Goal: Information Seeking & Learning: Learn about a topic

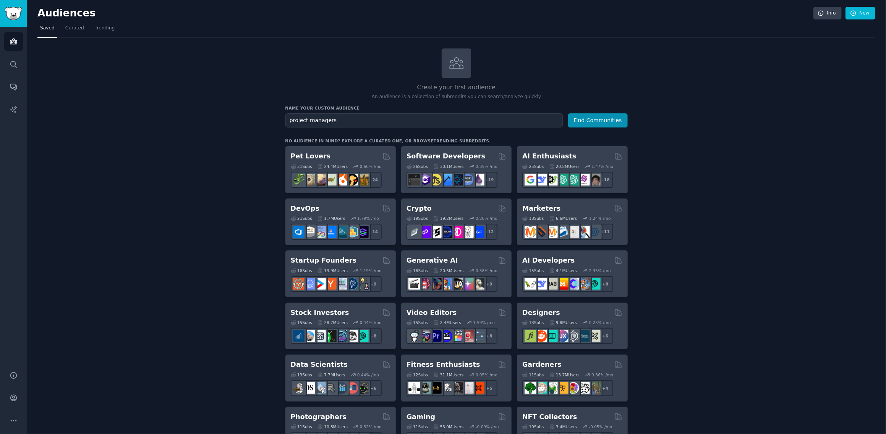
type input "project managers"
click at [568, 113] on button "Find Communities" at bounding box center [598, 120] width 60 height 14
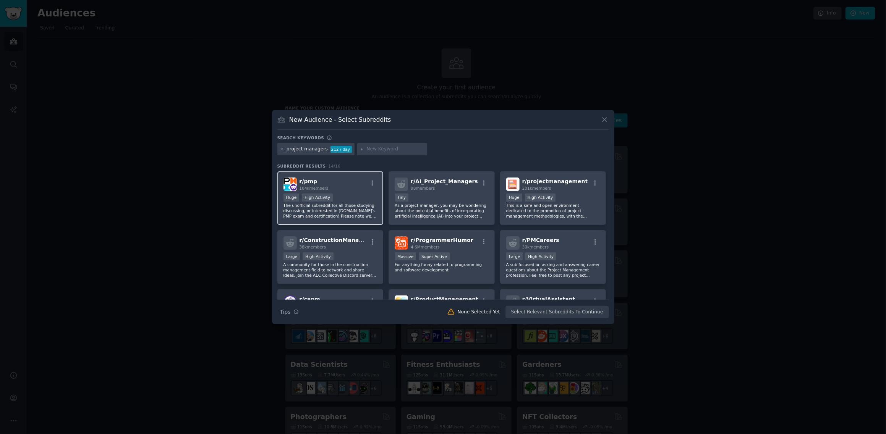
click at [347, 181] on div "r/ pmp 104k members" at bounding box center [330, 184] width 94 height 13
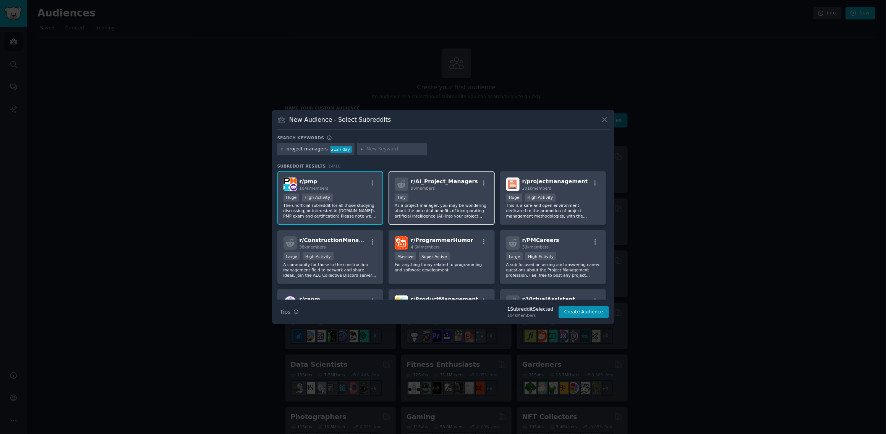
click at [465, 194] on div "< 100 members Tiny" at bounding box center [442, 199] width 94 height 10
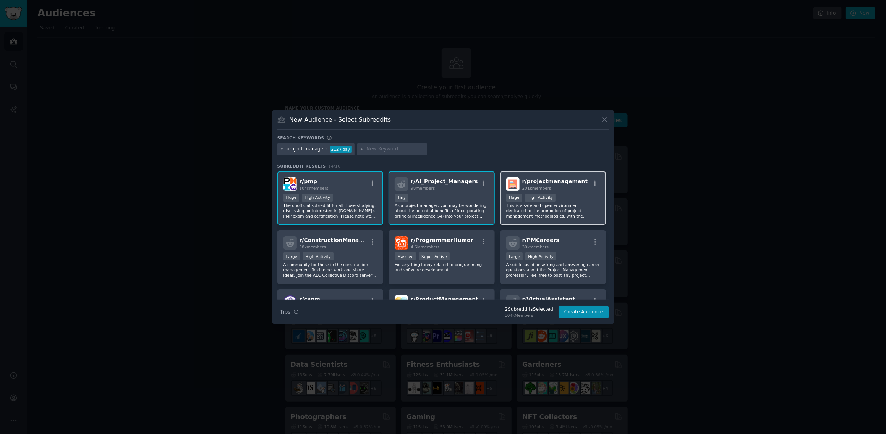
click at [577, 195] on div ">= 80th percentile for submissions / day Huge High Activity" at bounding box center [553, 199] width 94 height 10
click at [352, 259] on div "Large High Activity" at bounding box center [330, 257] width 94 height 10
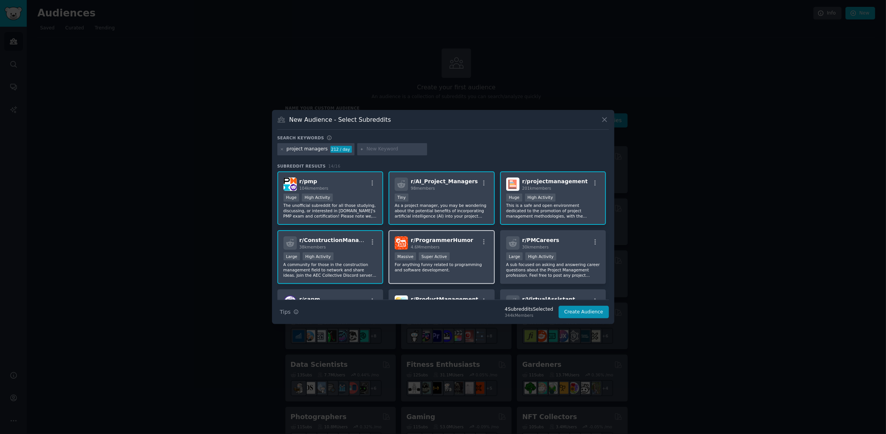
click at [473, 251] on div "r/ ProgrammerHumor 4.6M members >= 95th percentile for submissions / day Massiv…" at bounding box center [441, 257] width 106 height 54
click at [350, 258] on div "Large High Activity" at bounding box center [330, 257] width 94 height 10
click at [473, 254] on div ">= 95th percentile for submissions / day Massive Super Active" at bounding box center [442, 257] width 94 height 10
click at [576, 252] on div ">= 80th percentile for submissions / day Large High Activity" at bounding box center [553, 257] width 94 height 10
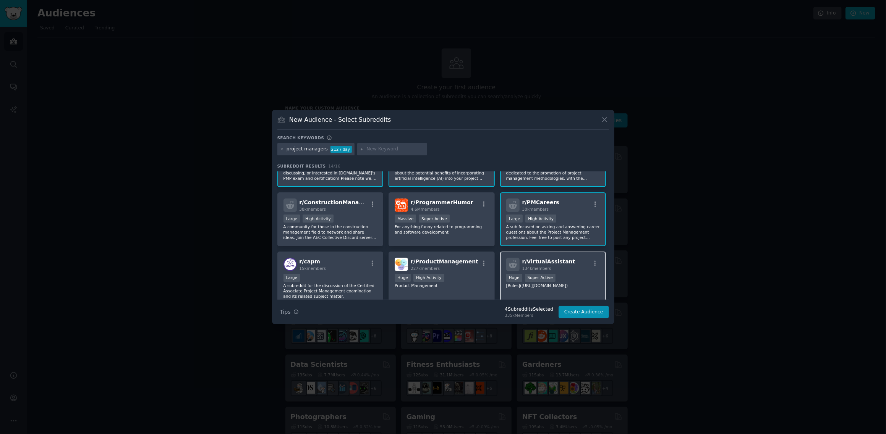
scroll to position [76, 0]
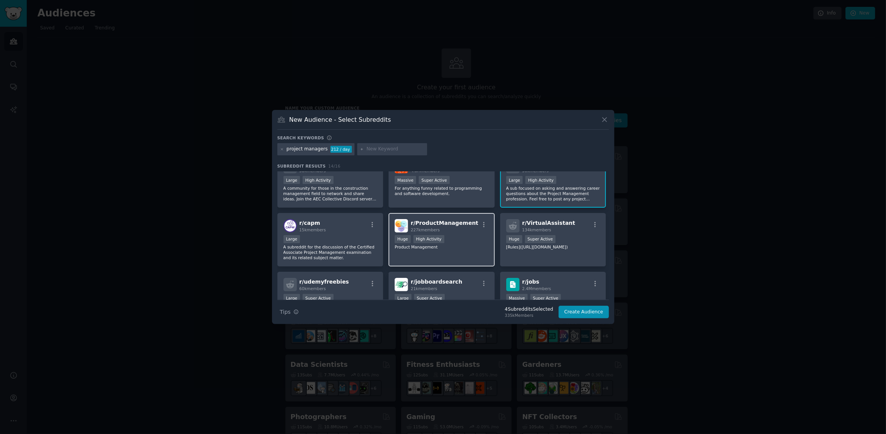
click at [467, 243] on div "Huge High Activity" at bounding box center [442, 240] width 94 height 10
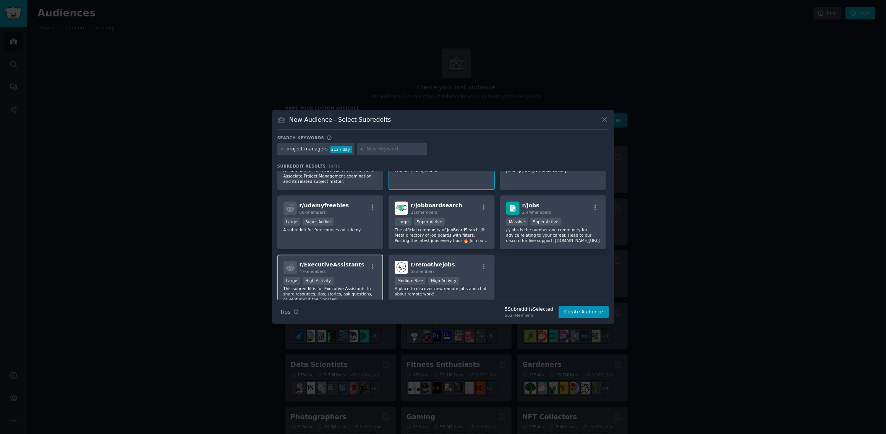
scroll to position [187, 0]
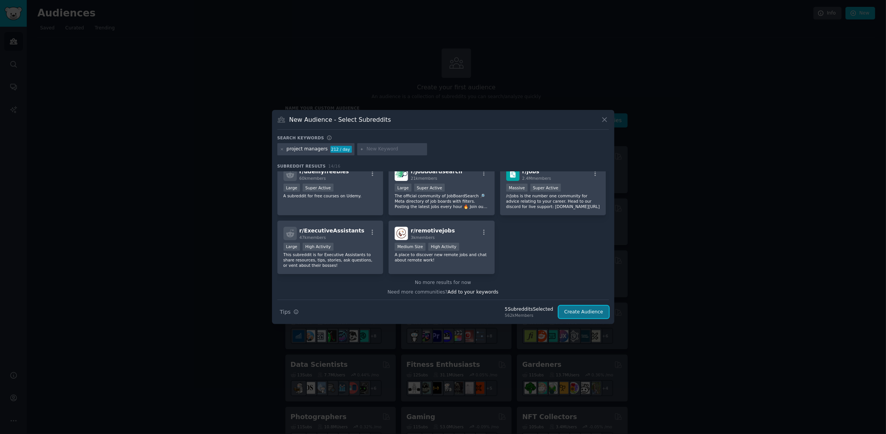
click at [583, 312] on button "Create Audience" at bounding box center [583, 312] width 50 height 13
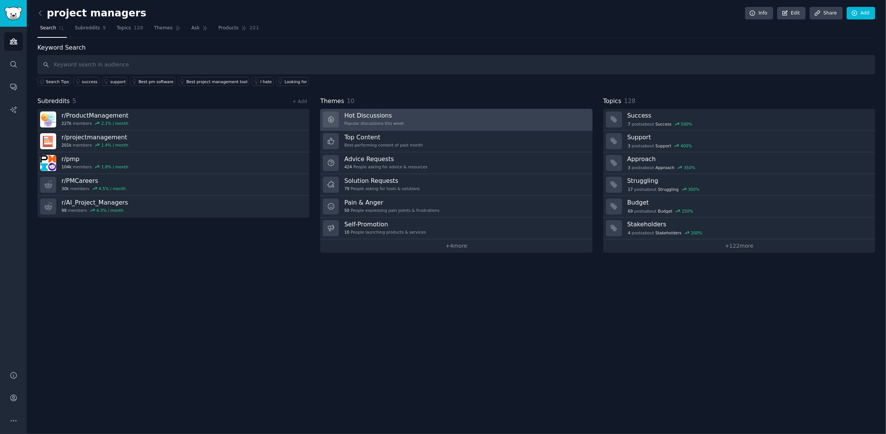
click at [409, 123] on link "Hot Discussions Popular discussions this week" at bounding box center [456, 120] width 272 height 22
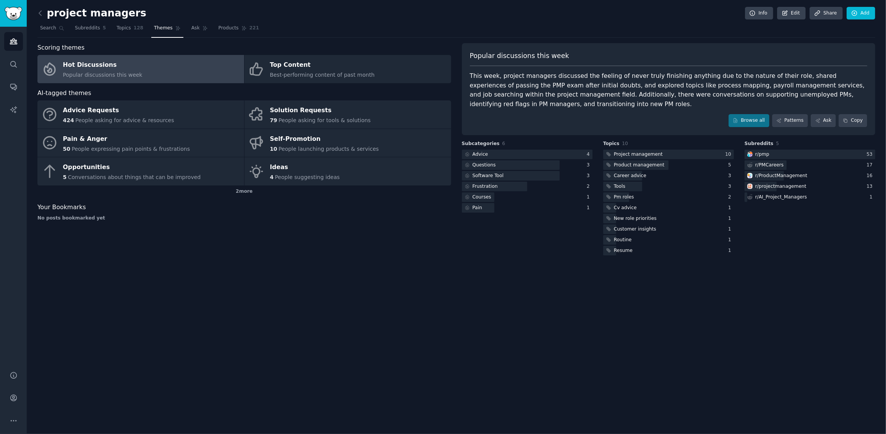
click at [524, 86] on div "This week, project managers discussed the feeling of never truly finishing anyt…" at bounding box center [669, 89] width 398 height 37
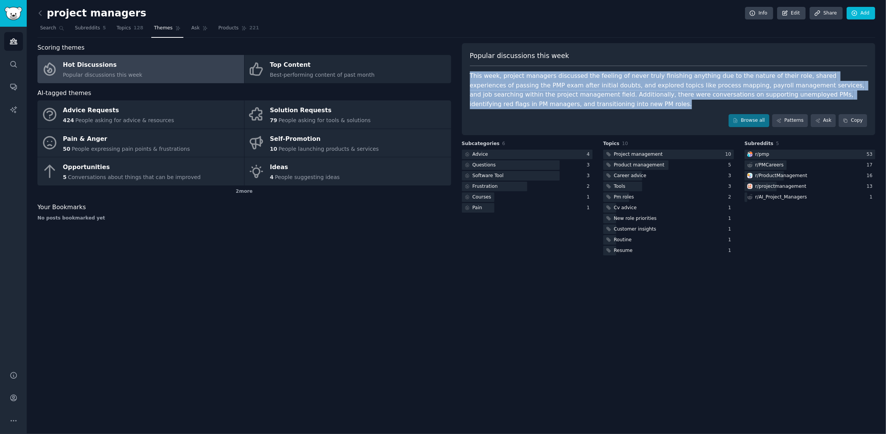
click at [524, 86] on div "This week, project managers discussed the feeling of never truly finishing anyt…" at bounding box center [669, 89] width 398 height 37
click at [665, 117] on icon at bounding box center [666, 113] width 11 height 11
click at [660, 112] on div "Popular discussions this week This week, project managers discussed the feeling…" at bounding box center [669, 89] width 414 height 92
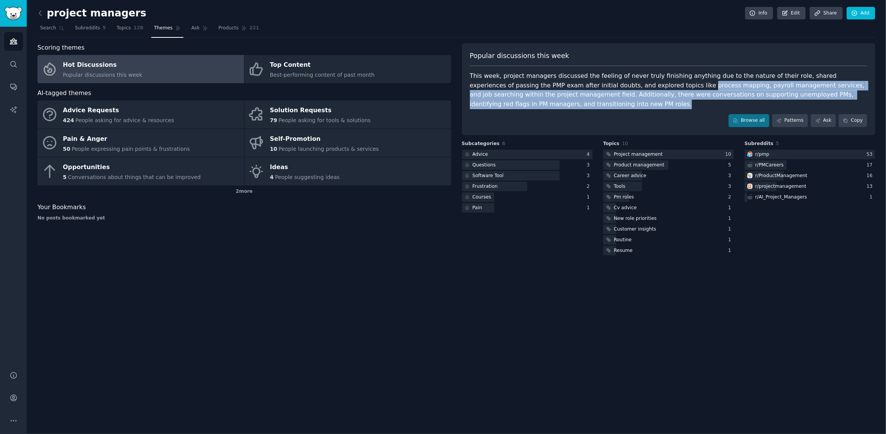
drag, startPoint x: 616, startPoint y: 86, endPoint x: 639, endPoint y: 118, distance: 40.1
click at [639, 118] on div "Popular discussions this week This week, project managers discussed the feeling…" at bounding box center [669, 89] width 414 height 92
click at [630, 108] on div "Popular discussions this week This week, project managers discussed the feeling…" at bounding box center [669, 89] width 414 height 92
click at [628, 105] on div "This week, project managers discussed the feeling of never truly finishing anyt…" at bounding box center [669, 89] width 398 height 37
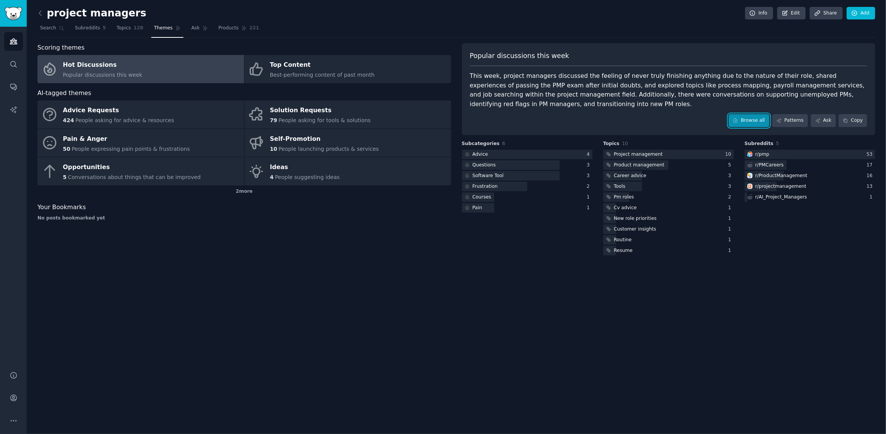
click at [747, 116] on link "Browse all" at bounding box center [748, 120] width 41 height 13
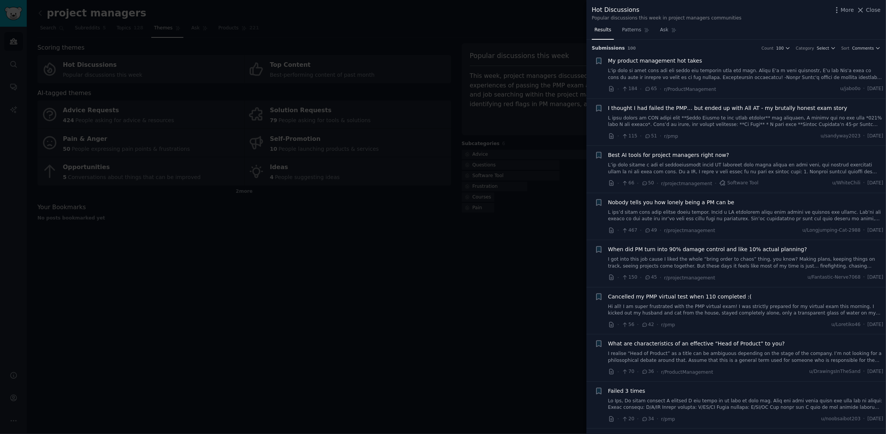
scroll to position [38, 0]
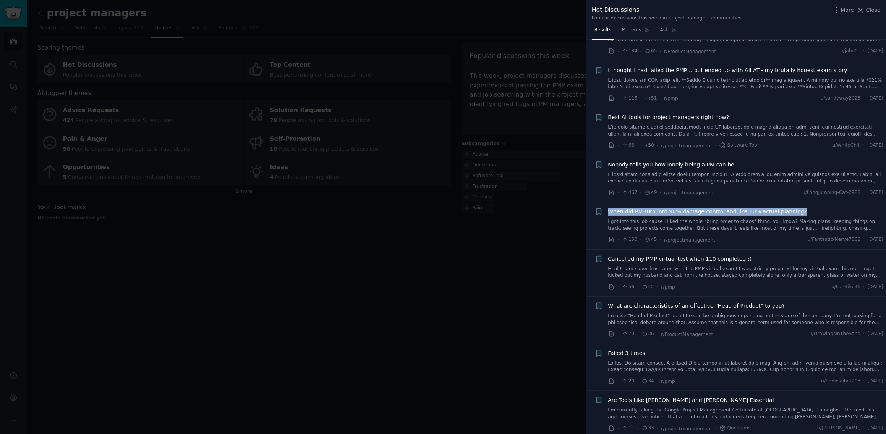
drag, startPoint x: 605, startPoint y: 210, endPoint x: 792, endPoint y: 211, distance: 187.2
click at [792, 211] on div "+ When did PM turn into 90% damage control and like 10% actual planning? I got …" at bounding box center [739, 226] width 289 height 36
copy span "When did PM turn into 90% damage control and like 10% actual planning?"
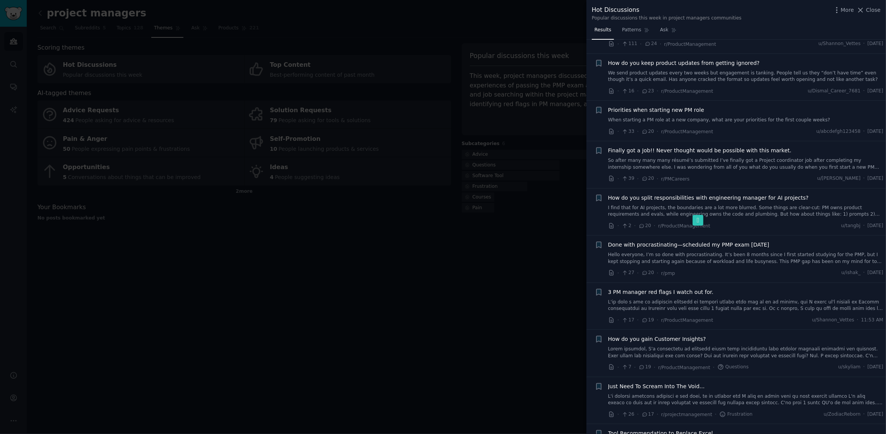
scroll to position [649, 0]
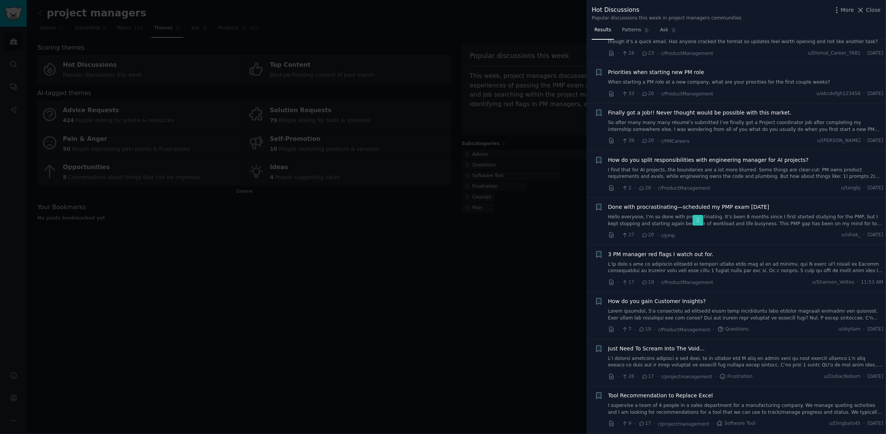
click at [686, 256] on span "3 PM manager red flags I watch out for." at bounding box center [660, 255] width 105 height 8
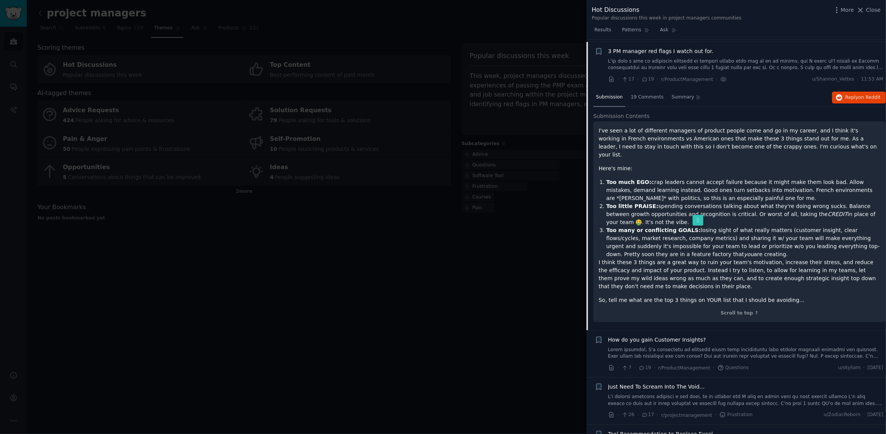
scroll to position [854, 0]
drag, startPoint x: 710, startPoint y: 52, endPoint x: 607, endPoint y: 52, distance: 103.5
click at [607, 52] on div "+ 3 PM manager red flags I watch out for. · 17 · 19 · r/ProductManagement · u/[…" at bounding box center [739, 64] width 289 height 36
copy span "3 PM manager red flags I watch out for."
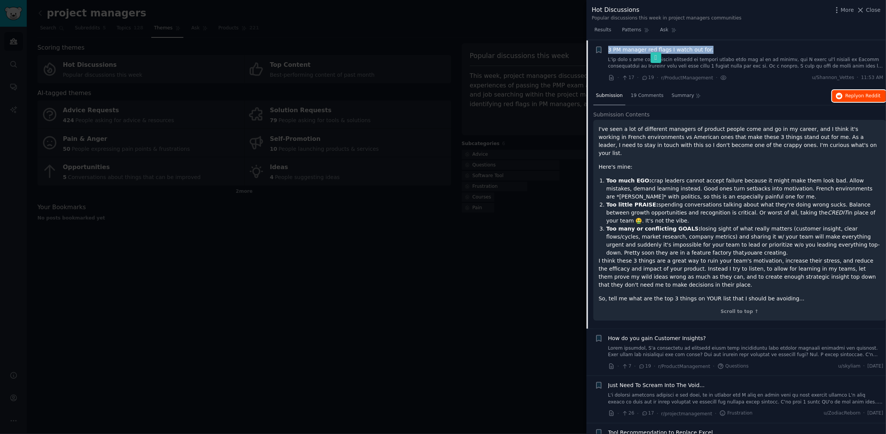
click at [863, 96] on span "on Reddit" at bounding box center [869, 95] width 22 height 5
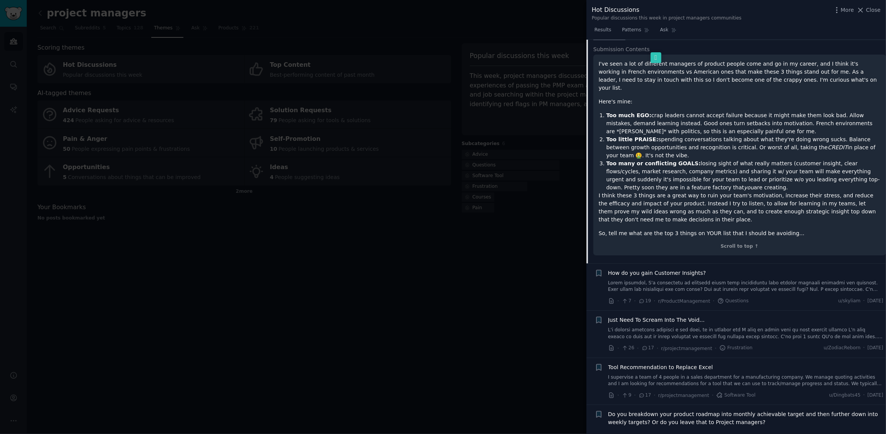
scroll to position [930, 0]
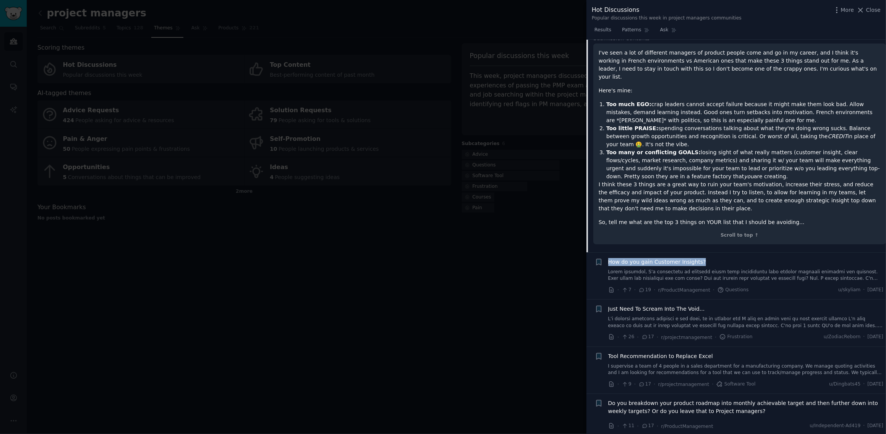
drag, startPoint x: 700, startPoint y: 256, endPoint x: 608, endPoint y: 252, distance: 92.5
click at [608, 258] on div "How do you gain Customer Insights?" at bounding box center [745, 262] width 275 height 8
copy span "How do you gain Customer Insights?"
click at [699, 269] on link at bounding box center [745, 275] width 275 height 13
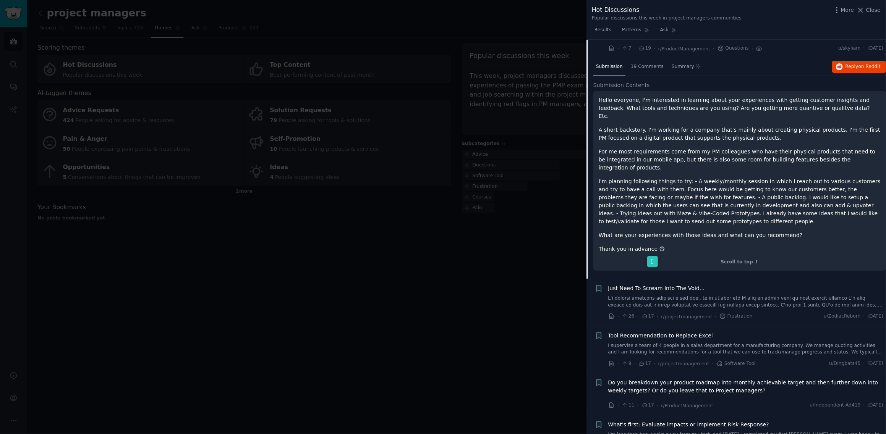
scroll to position [901, 0]
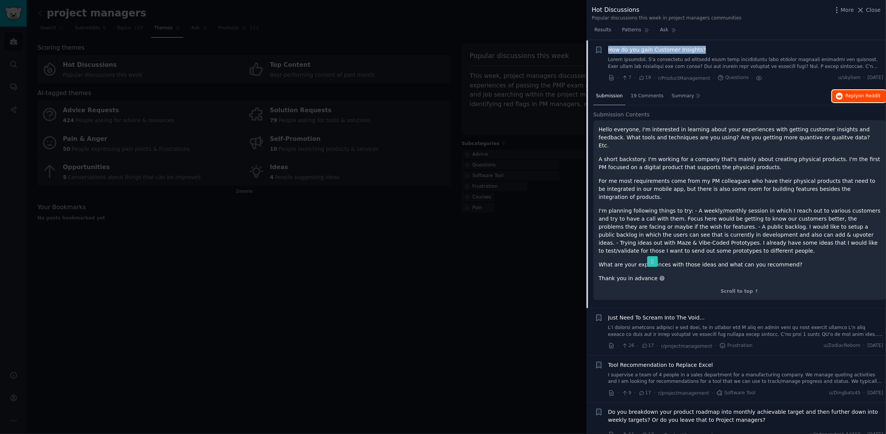
click at [854, 97] on span "Reply on Reddit" at bounding box center [862, 96] width 35 height 7
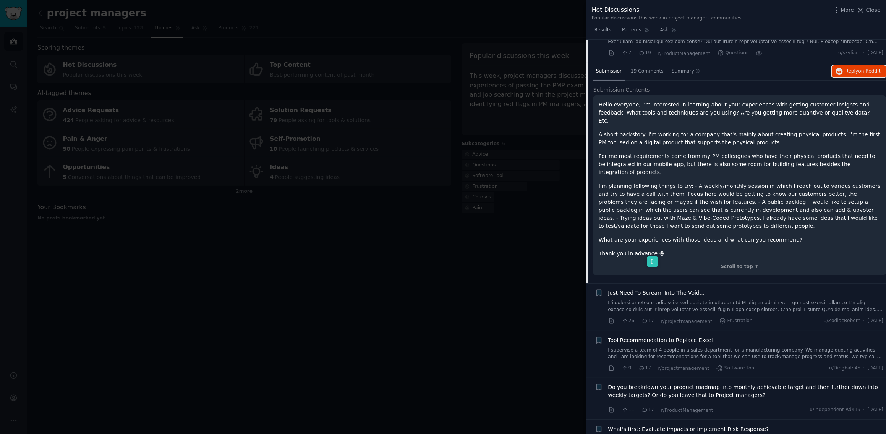
scroll to position [939, 0]
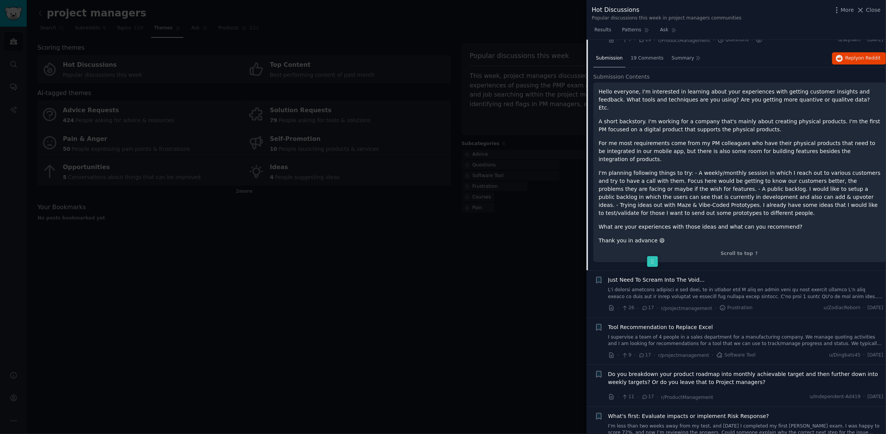
click at [754, 334] on link "I supervise a team of 4 people in a sales department for a manufacturing compan…" at bounding box center [745, 340] width 275 height 13
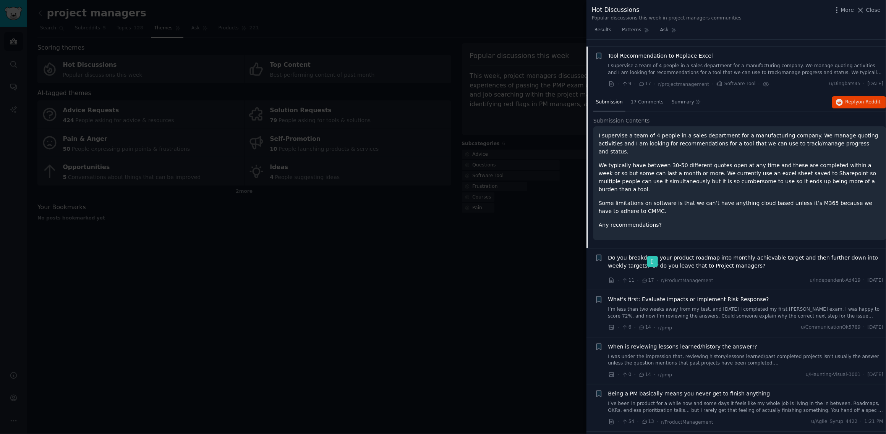
scroll to position [995, 0]
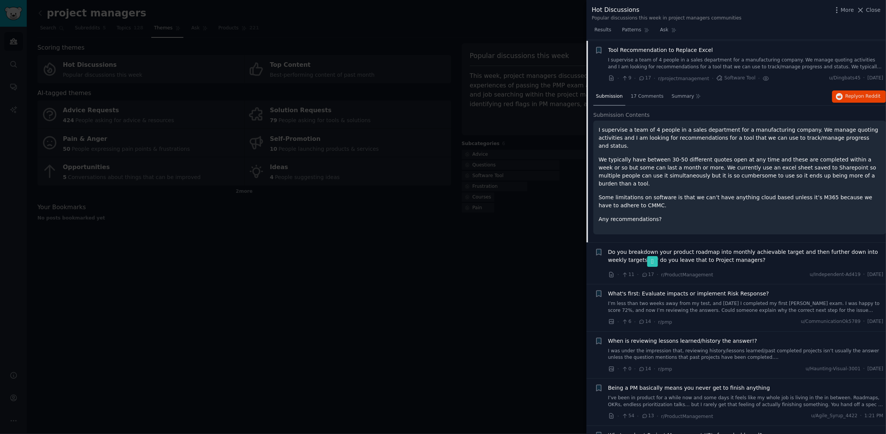
click at [727, 248] on span "Do you breakdown your product roadmap into monthly achievable target and then f…" at bounding box center [745, 256] width 275 height 16
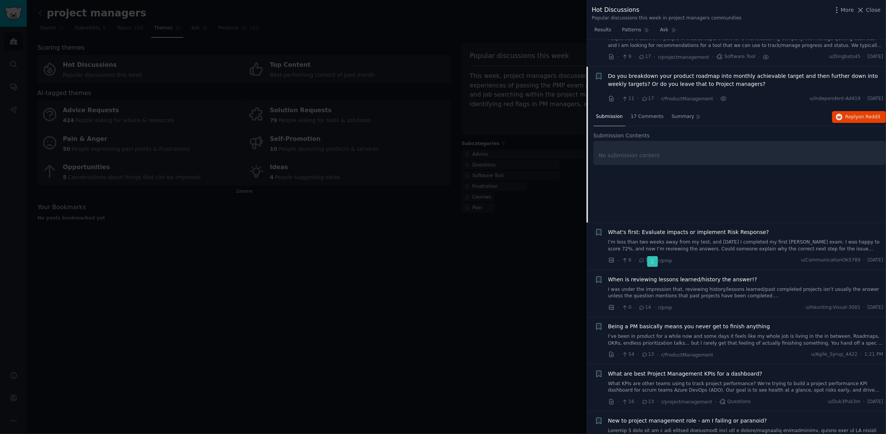
scroll to position [966, 0]
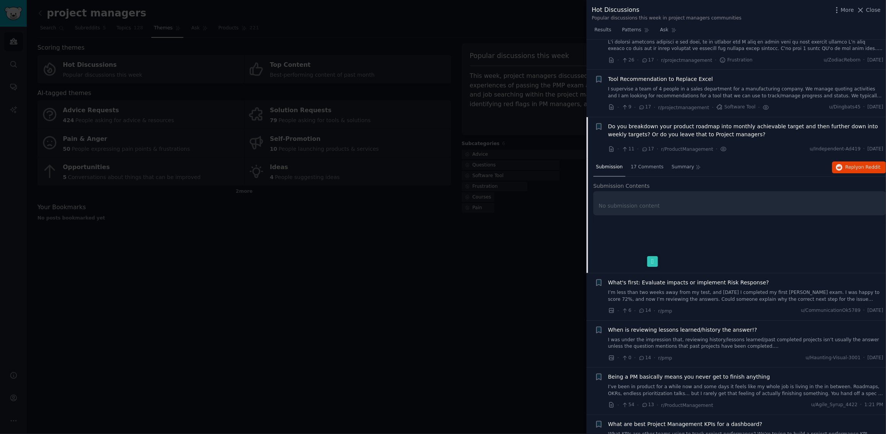
click at [691, 129] on span "Do you breakdown your product roadmap into monthly achievable target and then f…" at bounding box center [745, 131] width 275 height 16
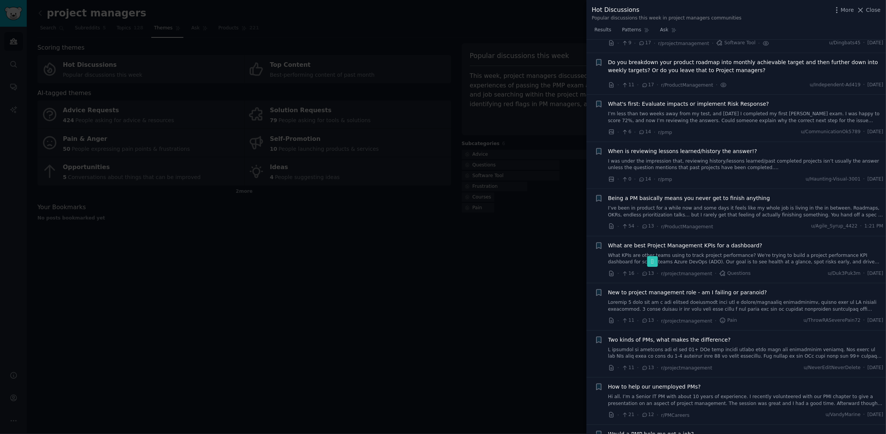
scroll to position [1042, 0]
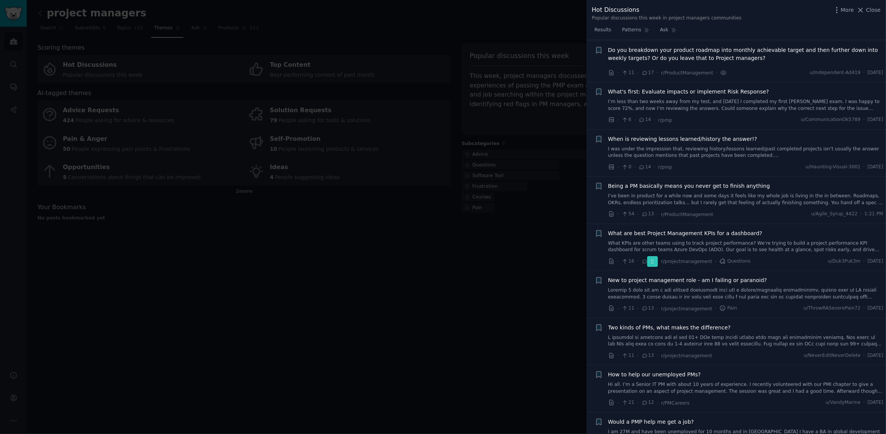
click at [691, 130] on li "+ When is reviewing lessons learned/history the answer!? I was under the impres…" at bounding box center [735, 153] width 299 height 47
click at [674, 54] on span "Do you breakdown your product roadmap into monthly achievable target and then f…" at bounding box center [745, 54] width 275 height 16
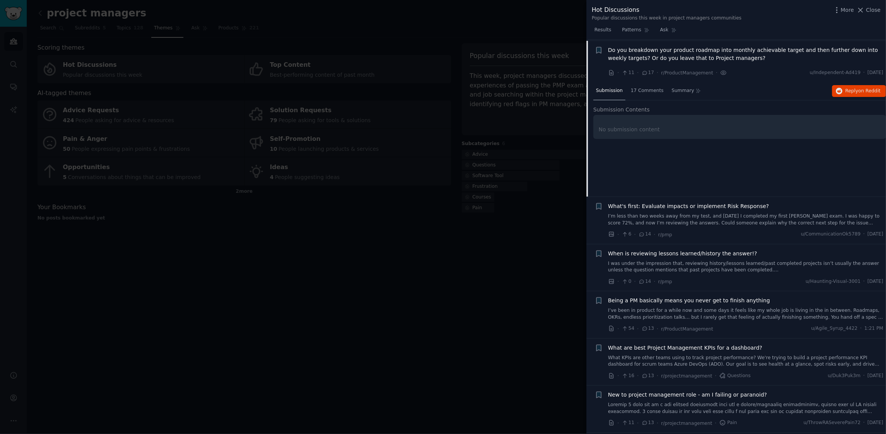
click at [656, 214] on link "I’m less than two weeks away from my test, and [DATE] I completed my first [PER…" at bounding box center [745, 219] width 275 height 13
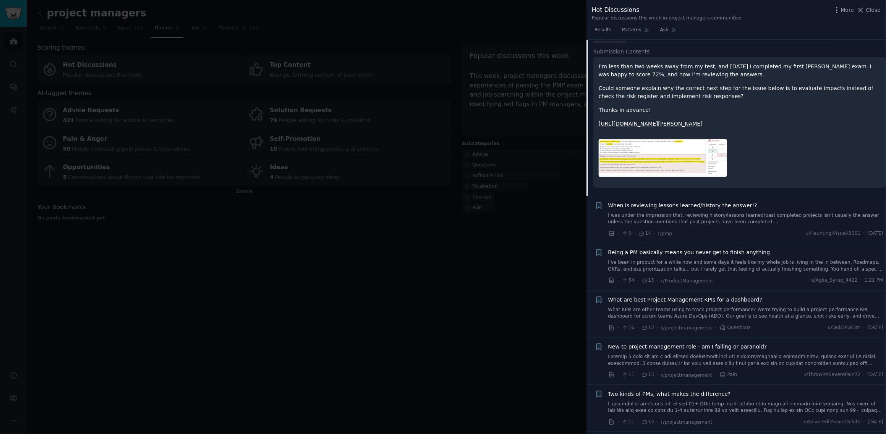
scroll to position [1160, 0]
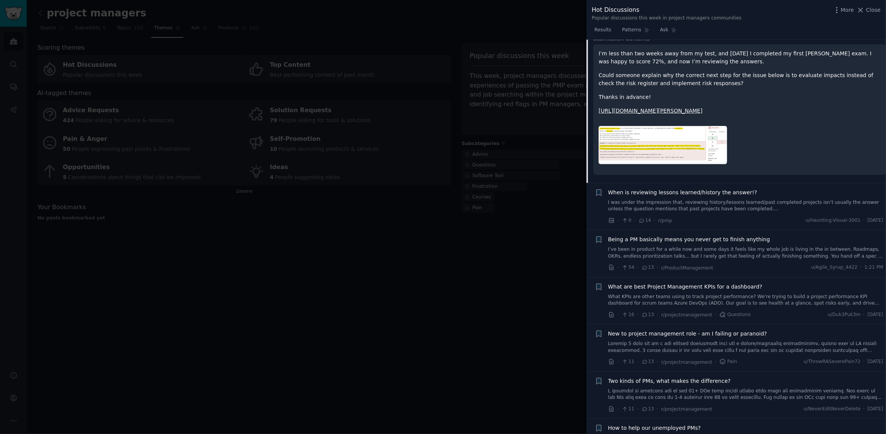
click at [754, 306] on link "What KPIs are other teams using to track project performance? We're trying to b…" at bounding box center [745, 300] width 275 height 13
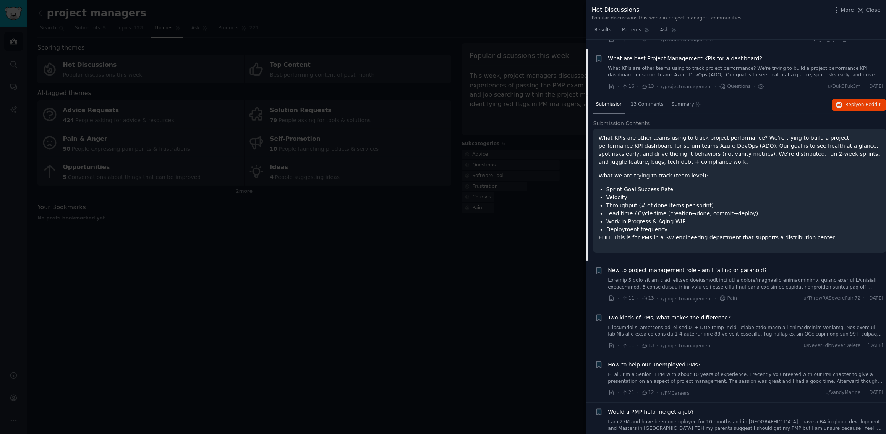
scroll to position [1225, 0]
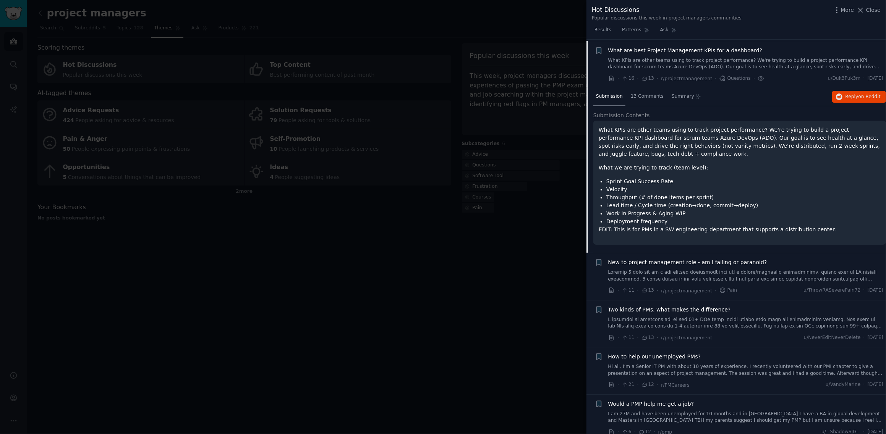
click at [641, 47] on span "What are best Project Management KPIs for a dashboard?" at bounding box center [685, 51] width 154 height 8
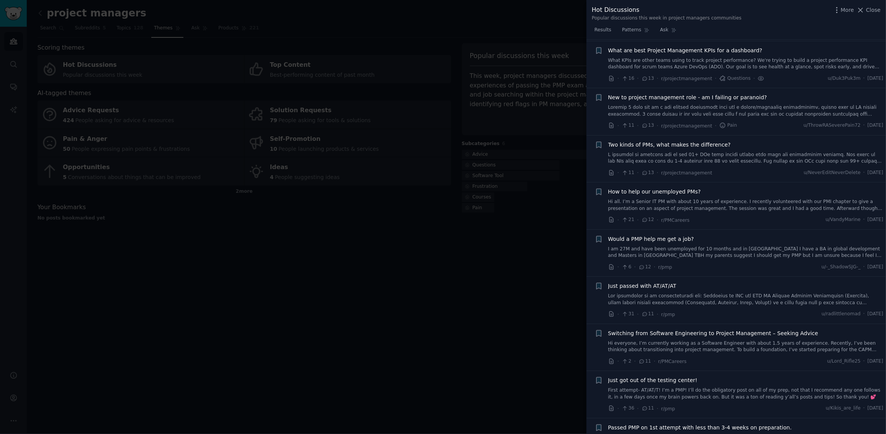
click at [641, 47] on span "What are best Project Management KPIs for a dashboard?" at bounding box center [685, 51] width 154 height 8
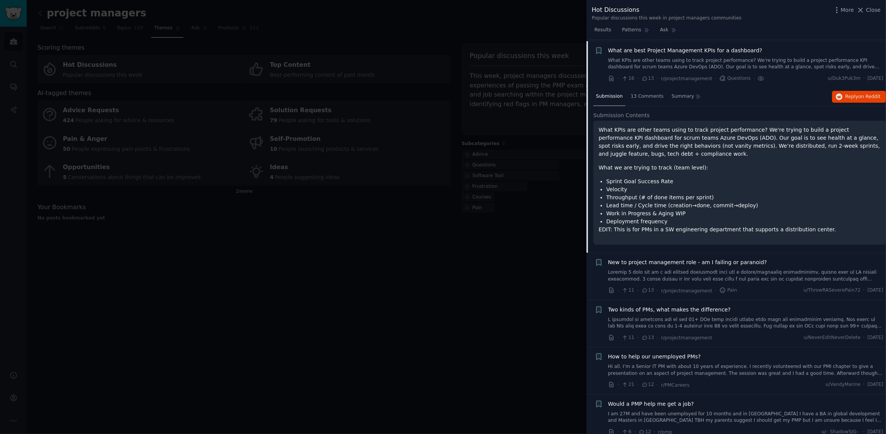
click at [641, 47] on span "What are best Project Management KPIs for a dashboard?" at bounding box center [685, 51] width 154 height 8
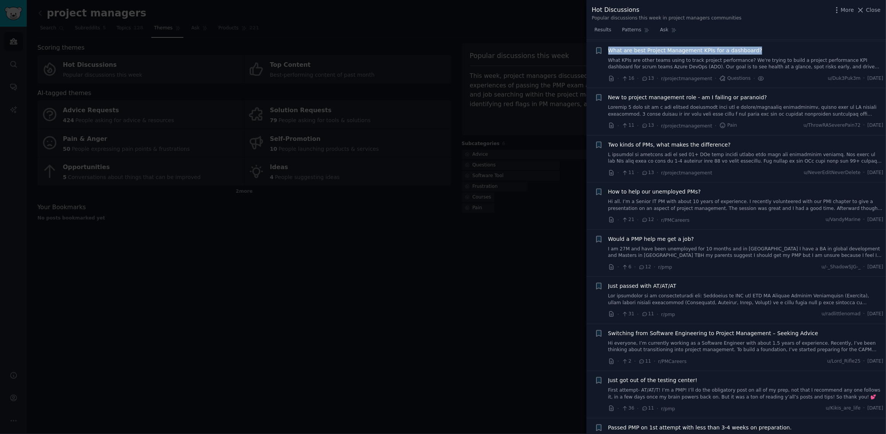
drag, startPoint x: 749, startPoint y: 48, endPoint x: 604, endPoint y: 51, distance: 145.9
click at [604, 51] on div "+ What are best Project Management KPIs for a dashboard? What KPIs are other te…" at bounding box center [739, 65] width 289 height 36
copy span "What are best Project Management KPIs for a dashboard?"
click at [738, 60] on link "What KPIs are other teams using to track project performance? We're trying to b…" at bounding box center [745, 63] width 275 height 13
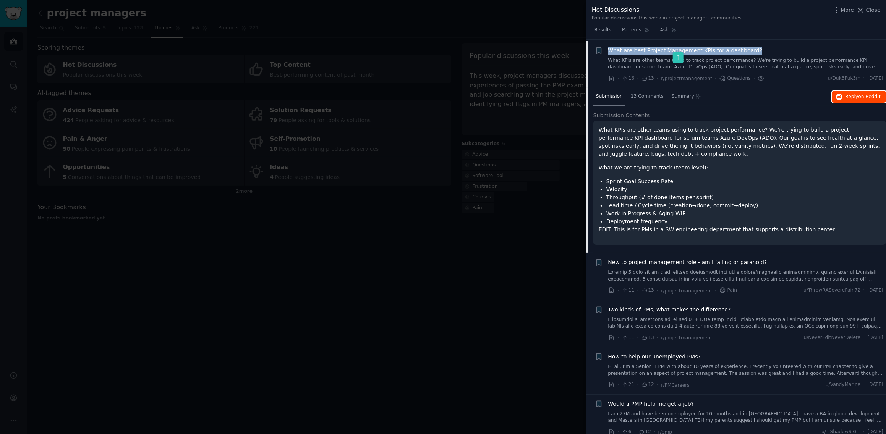
click at [865, 97] on span "on Reddit" at bounding box center [869, 96] width 22 height 5
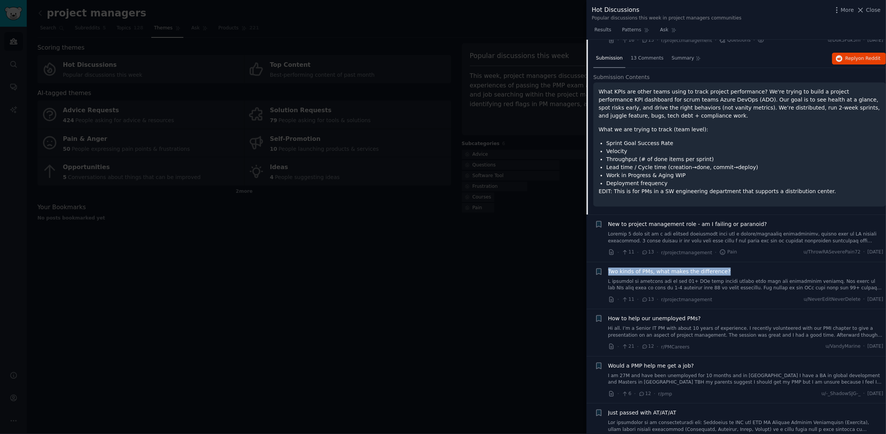
drag, startPoint x: 731, startPoint y: 269, endPoint x: 607, endPoint y: 272, distance: 124.6
click at [607, 272] on div "+ Two kinds of PMs, what makes the difference? · 11 · 13 · r/projectmanagement …" at bounding box center [739, 286] width 289 height 36
copy span "Two kinds of PMs, what makes the difference?"
click at [755, 278] on link at bounding box center [745, 284] width 275 height 13
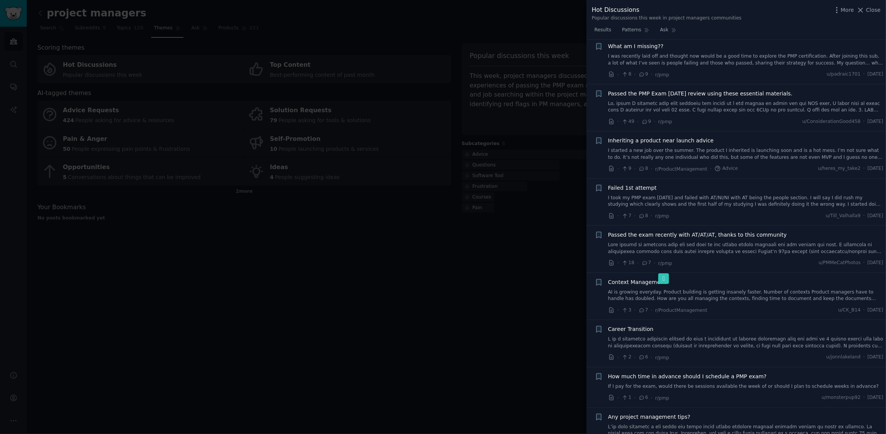
scroll to position [1969, 0]
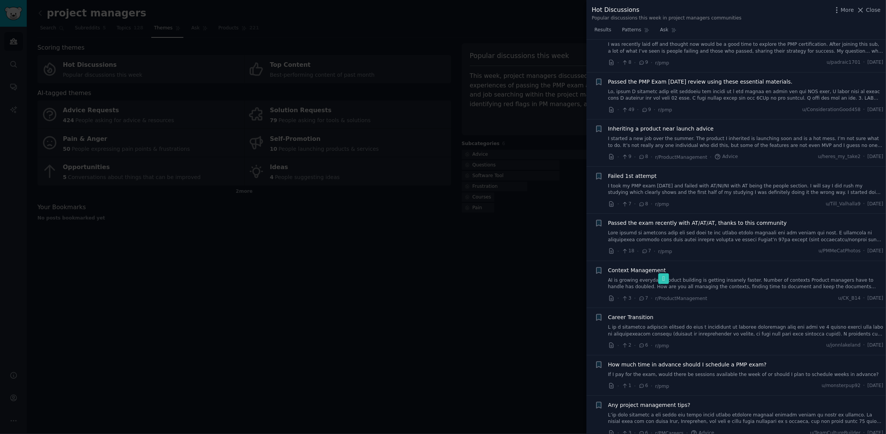
click at [709, 284] on link "AI is growing everyday. Product building is getting insanely faster. Number of …" at bounding box center [745, 283] width 275 height 13
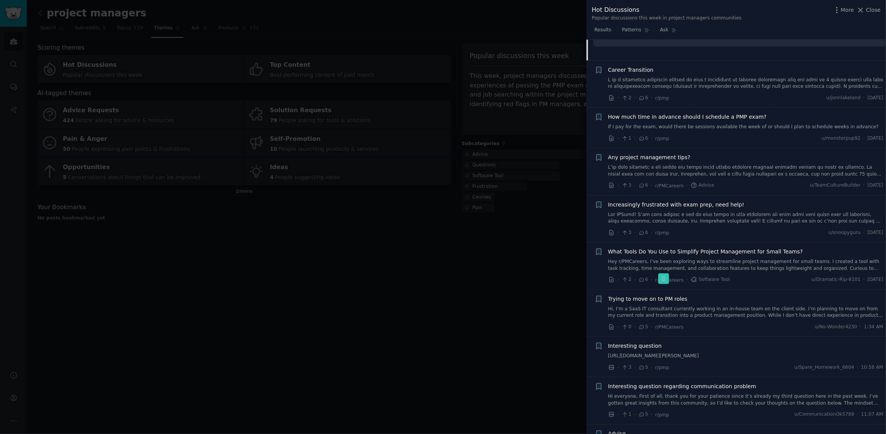
scroll to position [2113, 0]
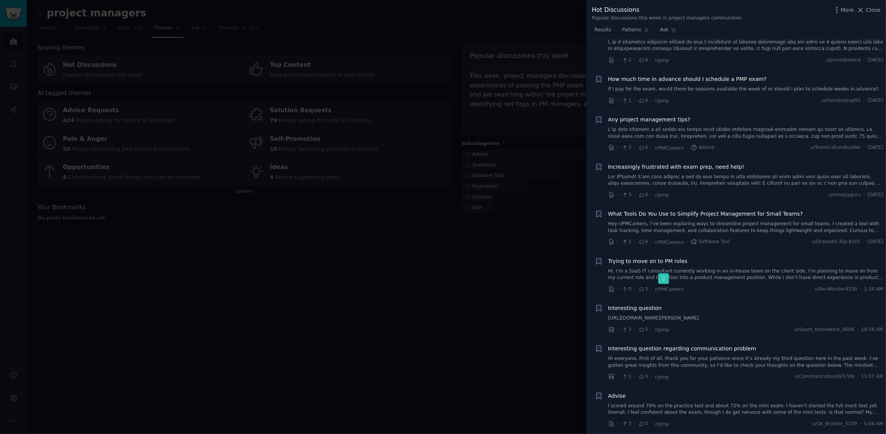
click at [708, 215] on span "What Tools Do You Use to Simplify Project Management for Small Teams?" at bounding box center [705, 214] width 195 height 8
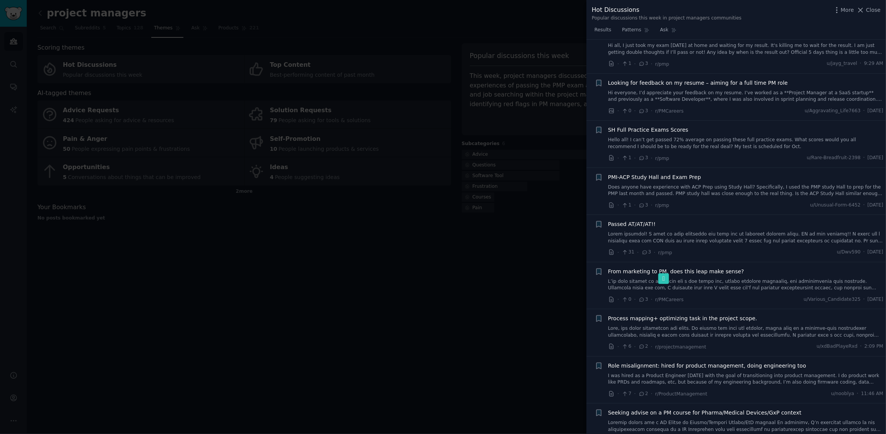
scroll to position [3384, 0]
click at [710, 302] on div "From marketing to PM, does this leap make sense? · 0 · 3 · r/PMCareers u/Variou…" at bounding box center [745, 285] width 275 height 36
drag, startPoint x: 712, startPoint y: 283, endPoint x: 611, endPoint y: 285, distance: 101.2
click at [611, 275] on div "From marketing to PM, does this leap make sense?" at bounding box center [745, 271] width 275 height 8
click at [719, 303] on div "· 0 · 3 · r/PMCareers u/Various_Candidate325 · [DATE]" at bounding box center [745, 299] width 275 height 8
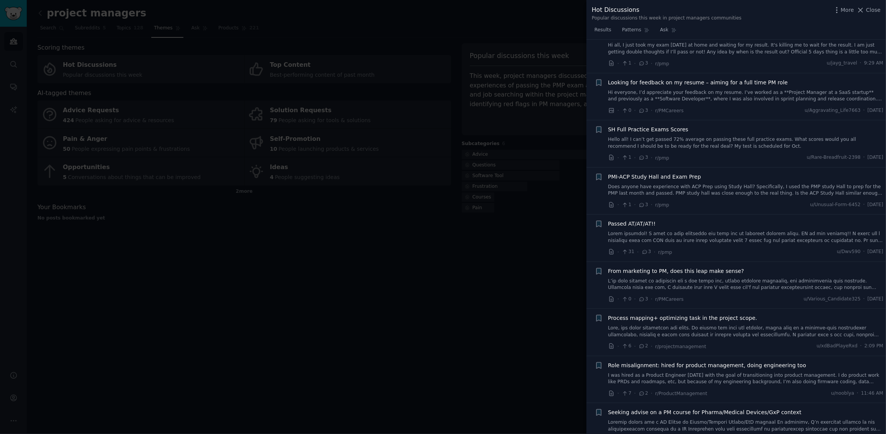
click at [719, 291] on link at bounding box center [745, 284] width 275 height 13
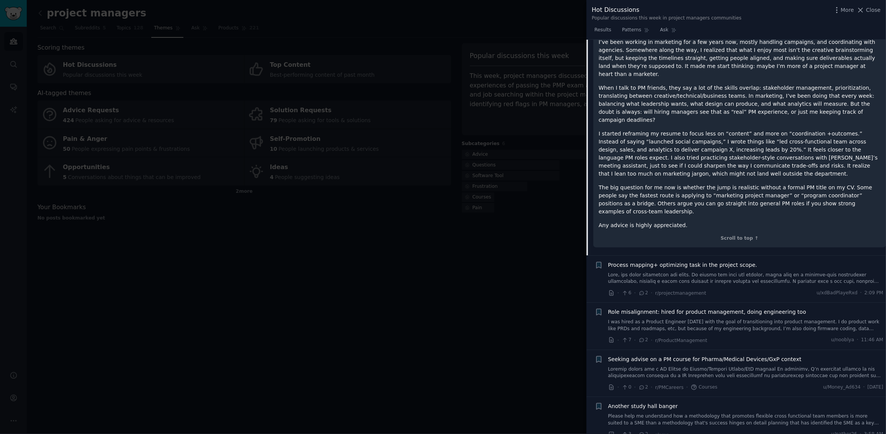
scroll to position [3616, 0]
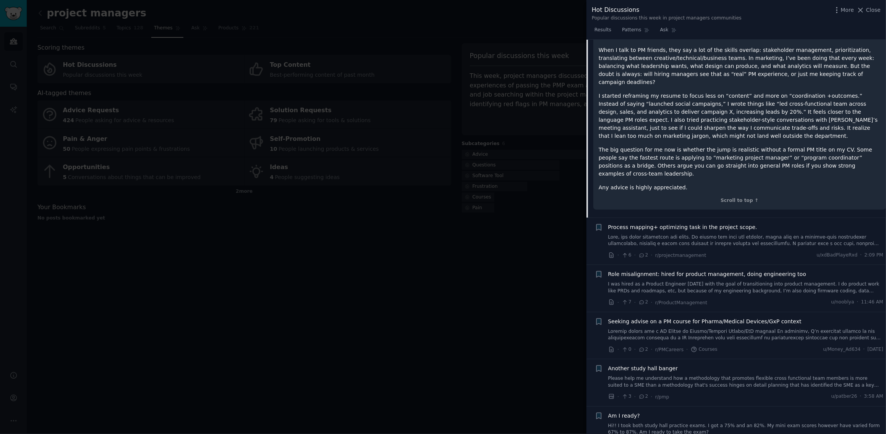
click at [727, 223] on span "Process mapping+ optimizing task in the project scope." at bounding box center [682, 227] width 149 height 8
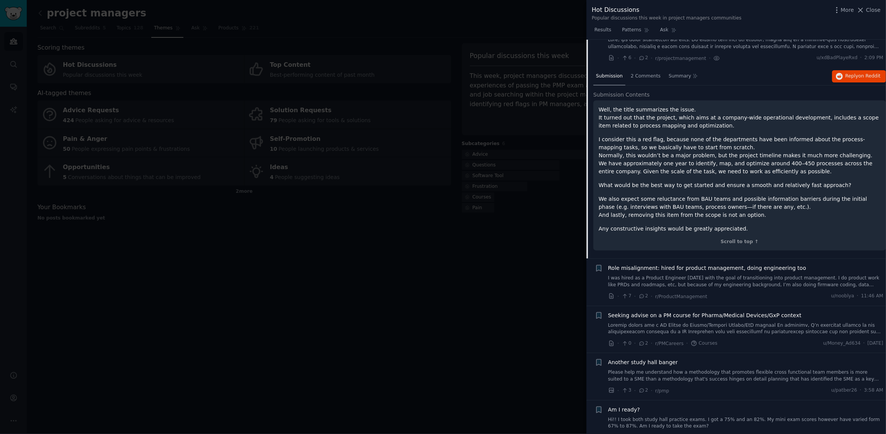
scroll to position [3548, 0]
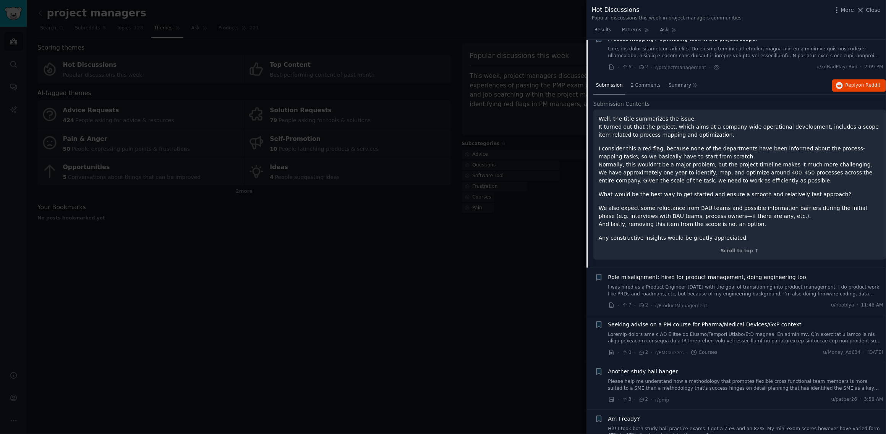
click at [683, 43] on span "Process mapping+ optimizing task in the project scope." at bounding box center [682, 39] width 149 height 8
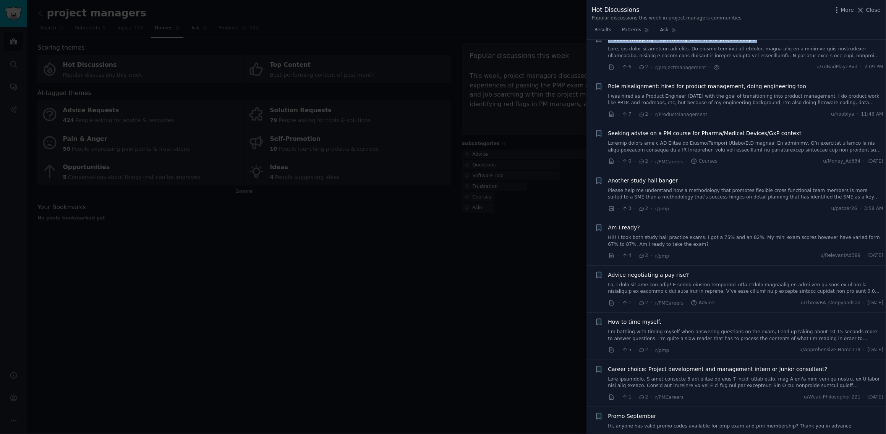
drag, startPoint x: 740, startPoint y: 50, endPoint x: 609, endPoint y: 50, distance: 130.3
click at [609, 43] on div "Process mapping+ optimizing task in the project scope." at bounding box center [745, 39] width 275 height 8
copy span "Process mapping+ optimizing task in the project scope."
click at [700, 59] on link at bounding box center [745, 52] width 275 height 13
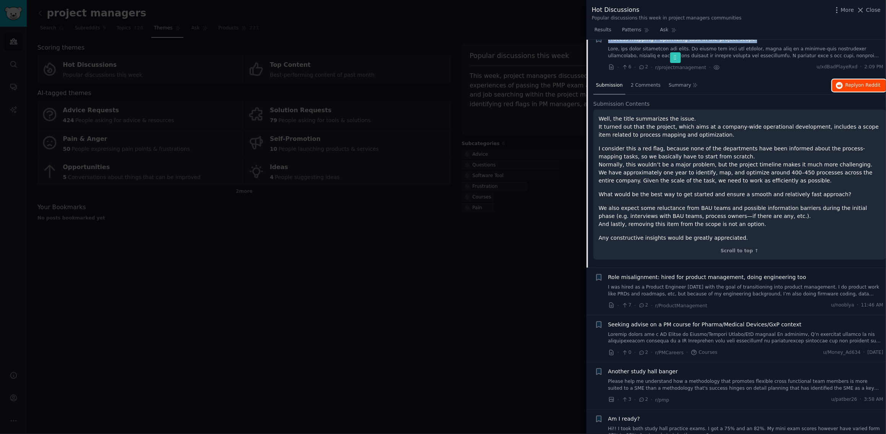
click at [868, 88] on span "on Reddit" at bounding box center [869, 85] width 22 height 5
click at [707, 298] on link "I was hired as a Product Engineer [DATE] with the goal of transitioning into pr…" at bounding box center [745, 290] width 275 height 13
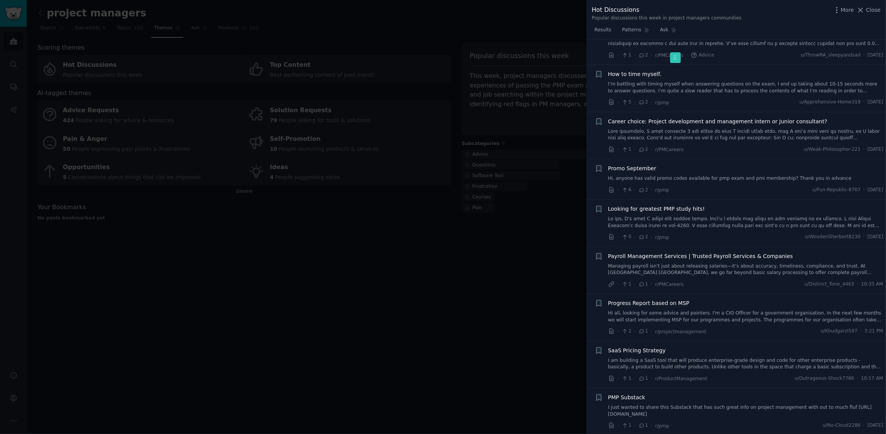
scroll to position [3939, 0]
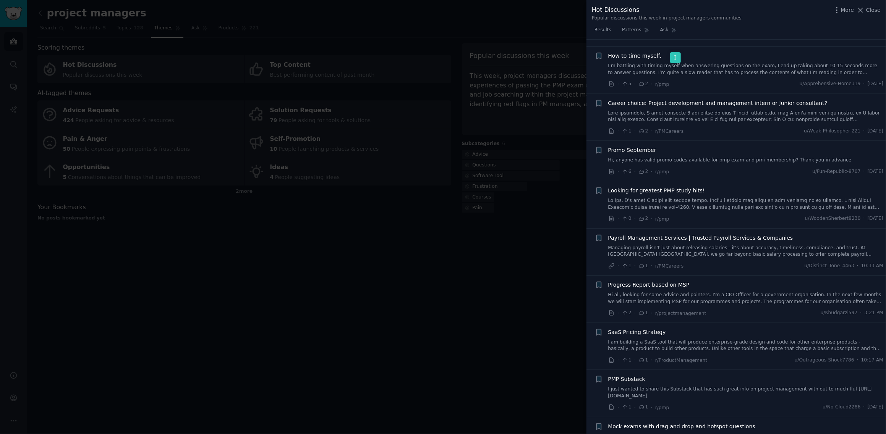
click at [732, 241] on span "Payroll Management Services | Trusted Payroll Services & Companies" at bounding box center [700, 238] width 185 height 8
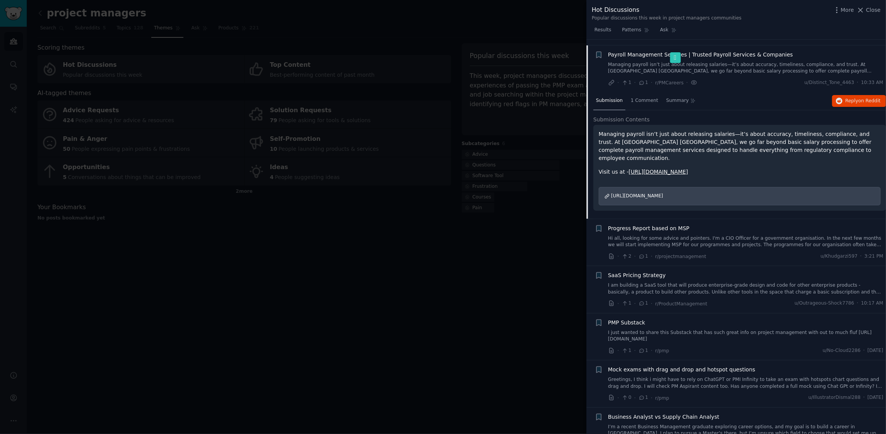
scroll to position [4013, 0]
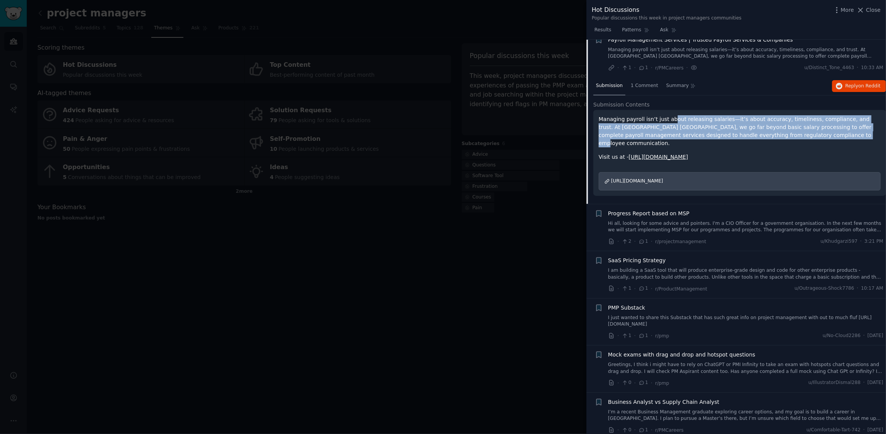
drag, startPoint x: 668, startPoint y: 130, endPoint x: 788, endPoint y: 142, distance: 121.0
click at [788, 142] on p "Managing payroll isn’t just about releasing salaries—it’s about accuracy, timel…" at bounding box center [740, 131] width 282 height 32
click at [619, 261] on span "SaaS Pricing Strategy" at bounding box center [637, 261] width 58 height 8
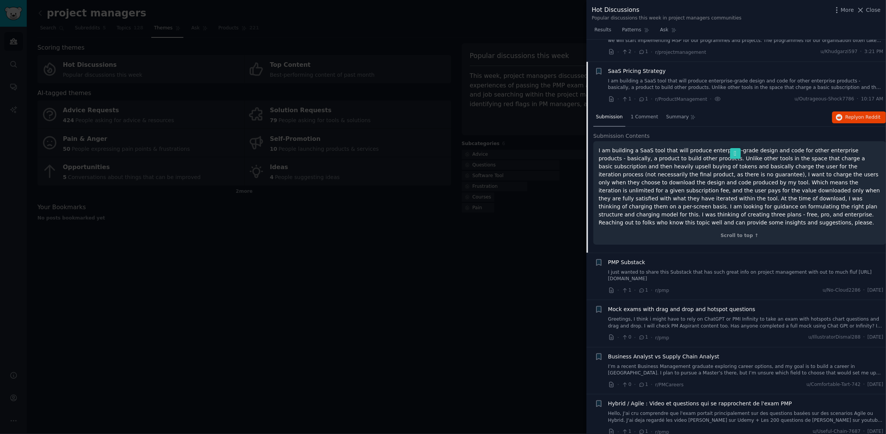
scroll to position [4031, 0]
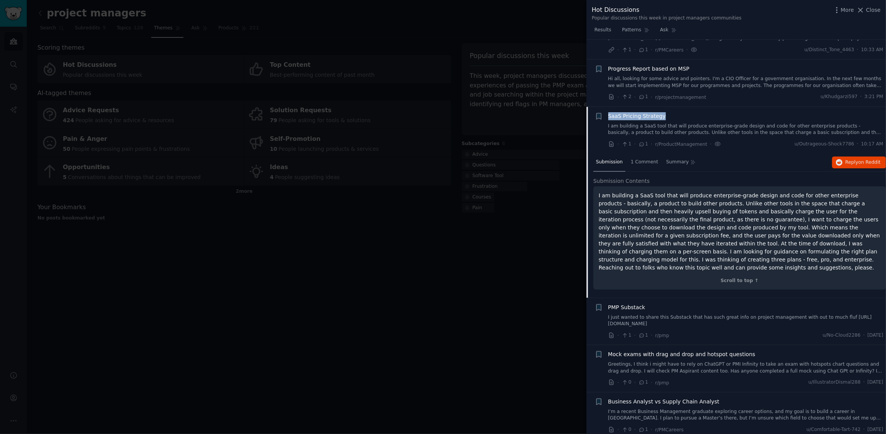
drag, startPoint x: 676, startPoint y: 124, endPoint x: 607, endPoint y: 125, distance: 68.4
click at [607, 125] on div "+ SaaS Pricing Strategy · 1 · 1 · r/ProductManagement · u/Outrageous-Shock7786 …" at bounding box center [739, 130] width 289 height 36
copy span "SaaS Pricing Strategy"
click at [432, 335] on div at bounding box center [443, 217] width 886 height 434
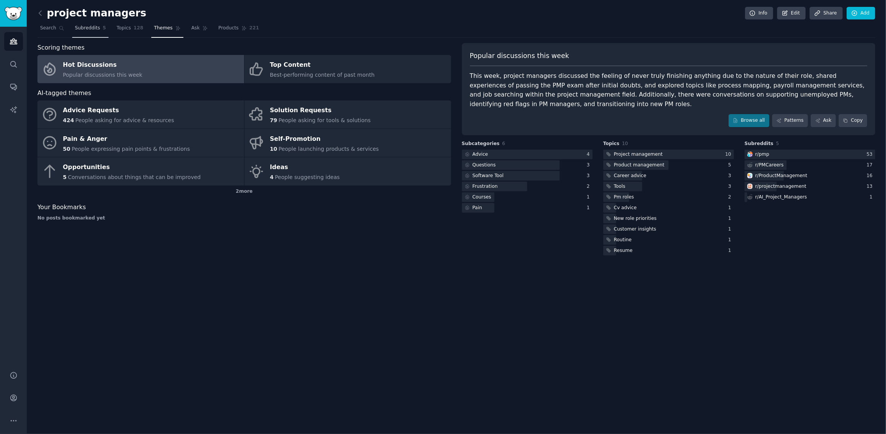
click at [92, 31] on span "Subreddits" at bounding box center [87, 28] width 25 height 7
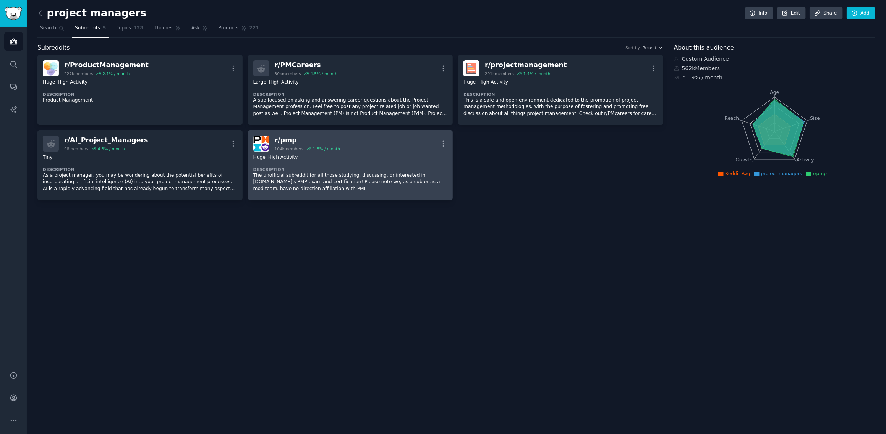
click at [447, 141] on icon "button" at bounding box center [443, 144] width 8 height 8
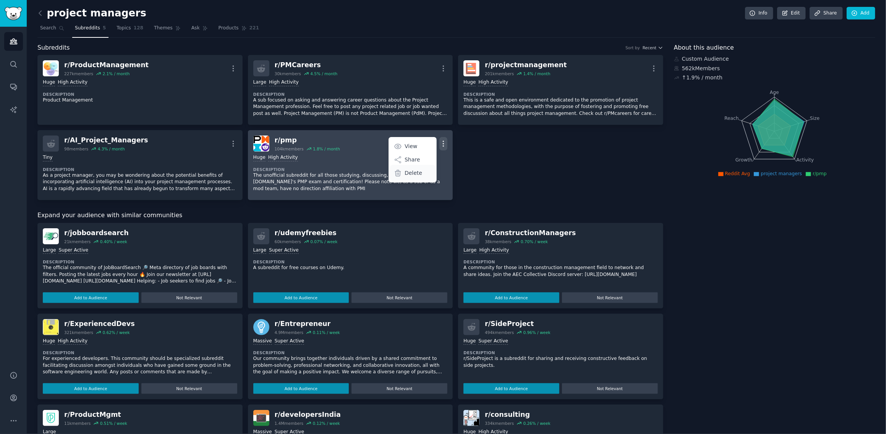
click at [418, 167] on div "Delete" at bounding box center [412, 173] width 45 height 16
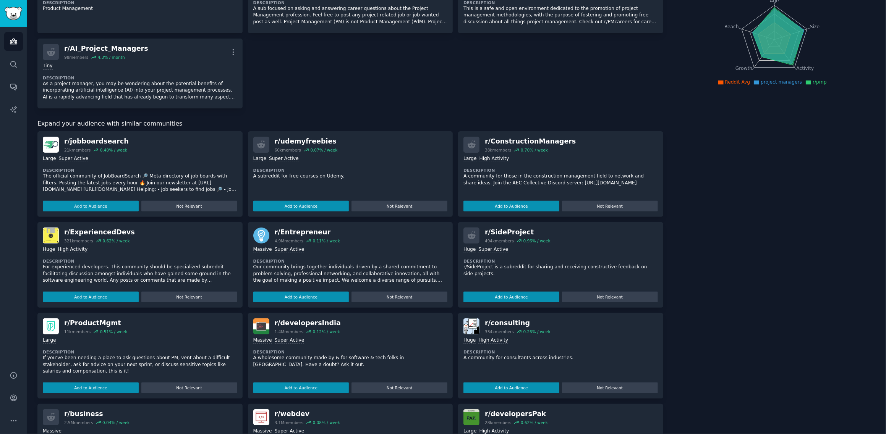
scroll to position [114, 0]
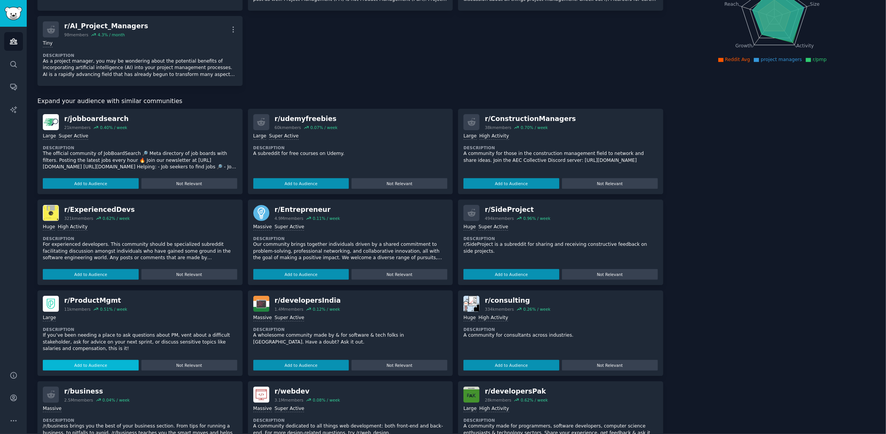
click at [108, 364] on button "Add to Audience" at bounding box center [91, 365] width 96 height 11
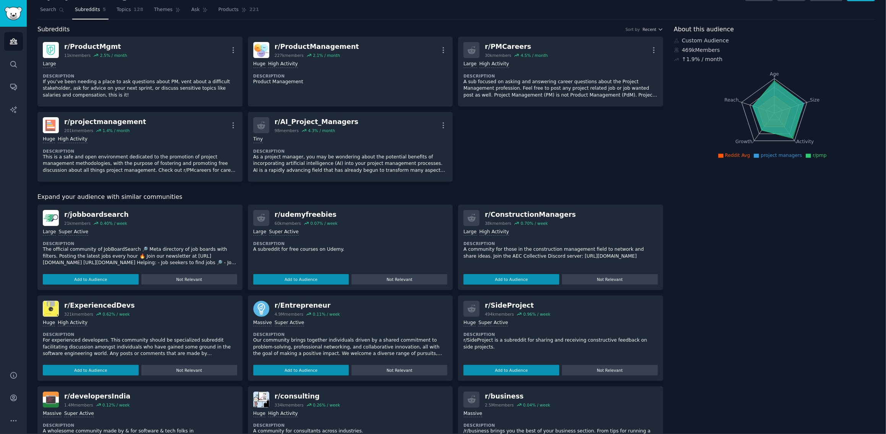
scroll to position [0, 0]
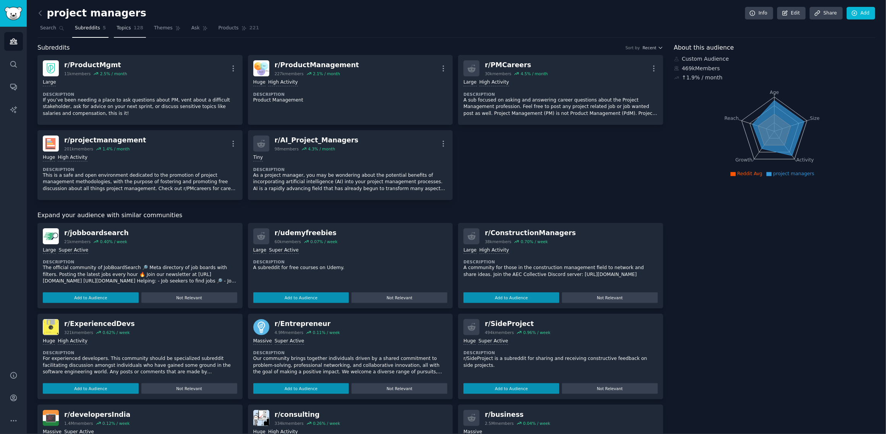
click at [125, 33] on link "Topics 128" at bounding box center [130, 30] width 32 height 16
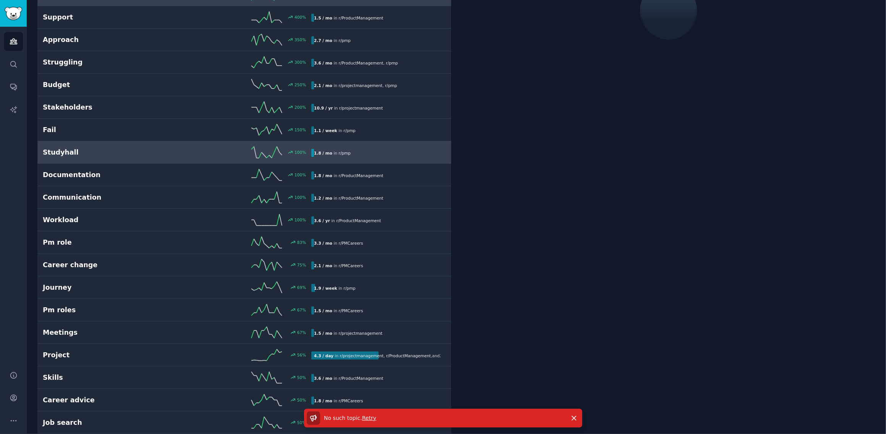
scroll to position [114, 0]
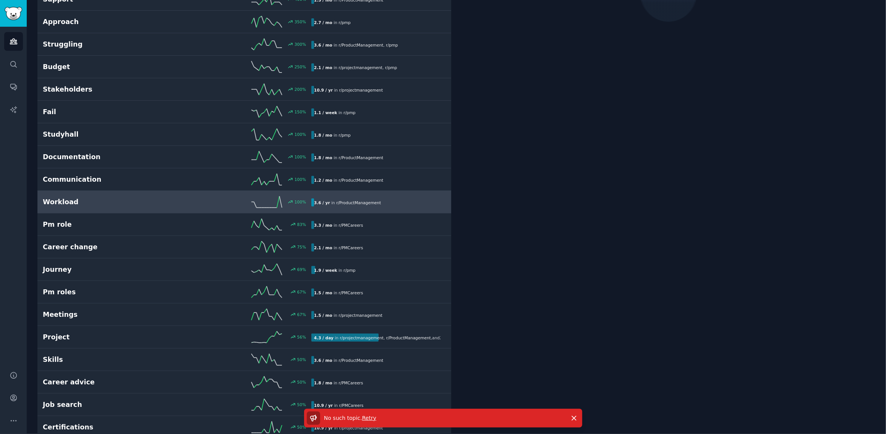
click at [153, 203] on h2 "Workload" at bounding box center [110, 202] width 134 height 10
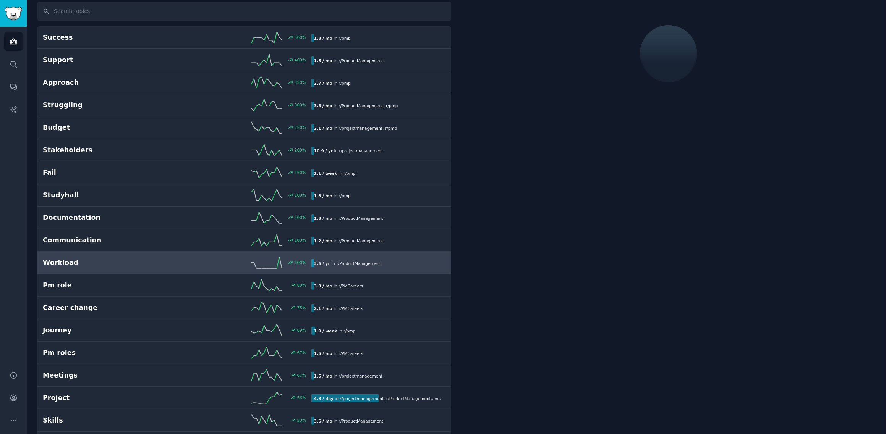
scroll to position [43, 0]
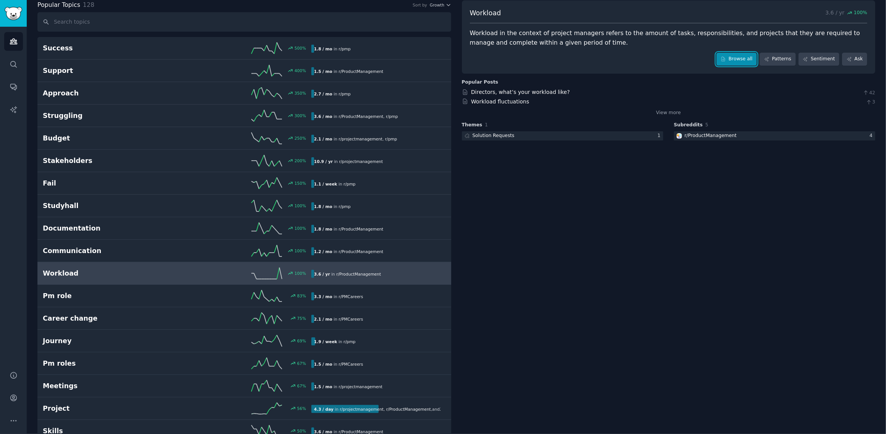
click at [746, 64] on link "Browse all" at bounding box center [736, 59] width 41 height 13
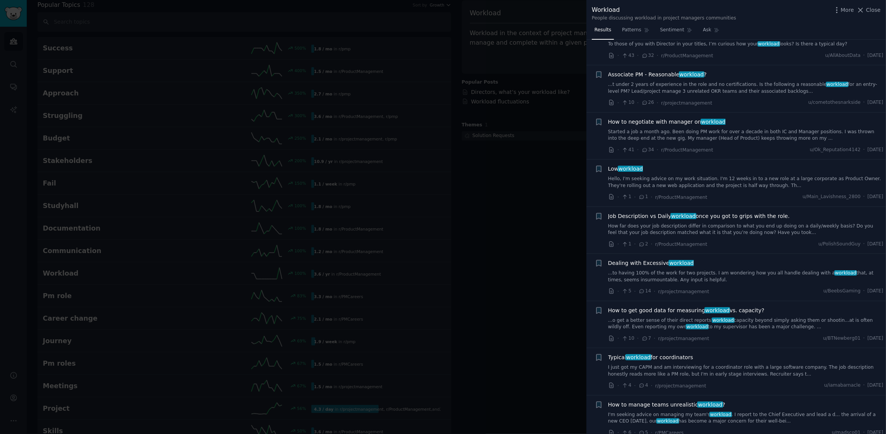
scroll to position [229, 0]
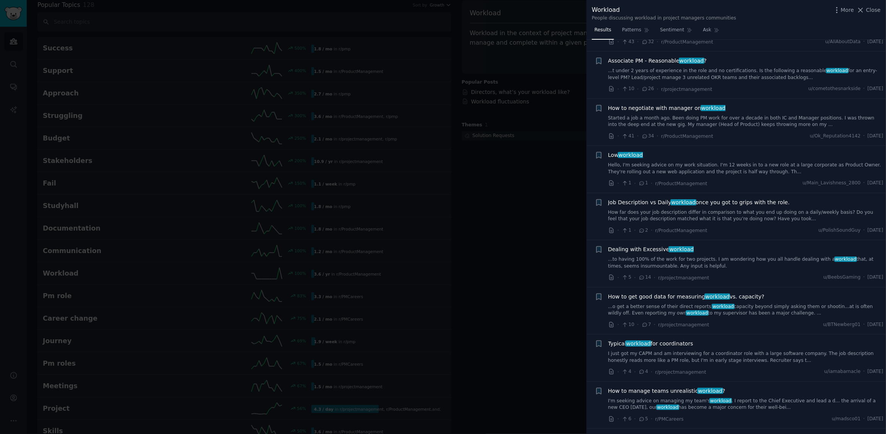
click at [759, 296] on div "How to get good data for measuring workload vs. capacity?" at bounding box center [745, 297] width 275 height 8
drag, startPoint x: 755, startPoint y: 298, endPoint x: 606, endPoint y: 298, distance: 149.4
click at [606, 298] on div "+ How to get good data for measuring workload vs. capacity? ...o get a better s…" at bounding box center [739, 311] width 289 height 36
copy span "How to get good data for measuring workload vs. capacity?"
drag, startPoint x: 743, startPoint y: 290, endPoint x: 746, endPoint y: 299, distance: 9.5
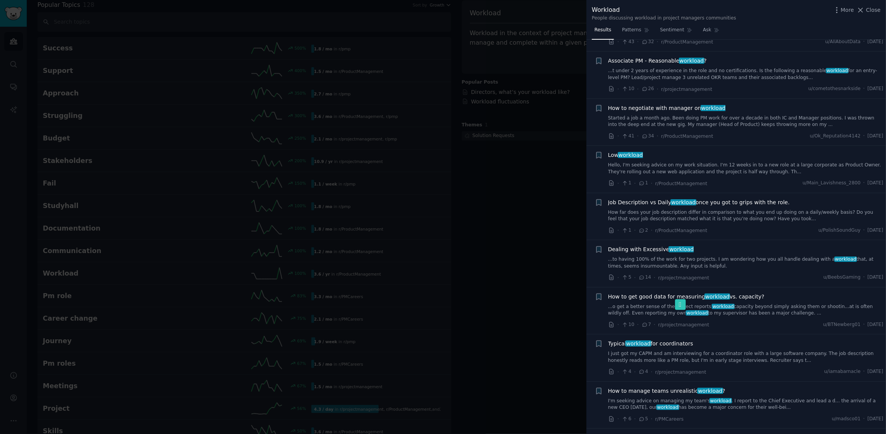
click at [743, 290] on li "+ How to get good data for measuring workload vs. capacity? ...o get a better s…" at bounding box center [735, 311] width 299 height 47
click at [746, 299] on span "How to get good data for measuring workload vs. capacity?" at bounding box center [686, 297] width 156 height 8
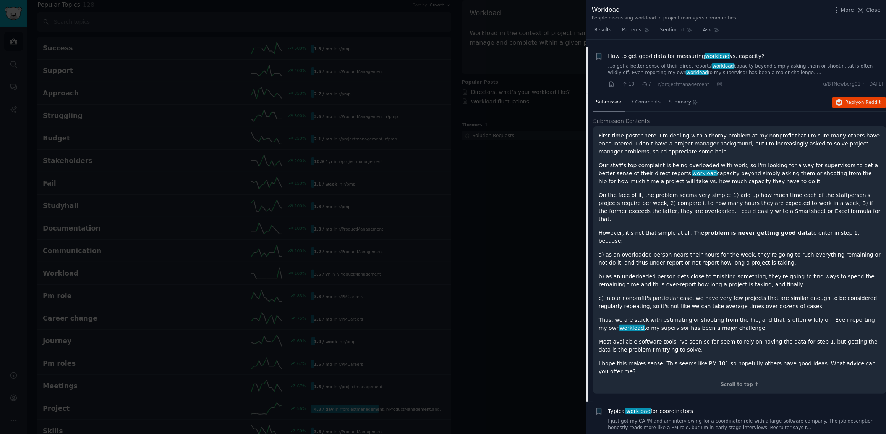
scroll to position [477, 0]
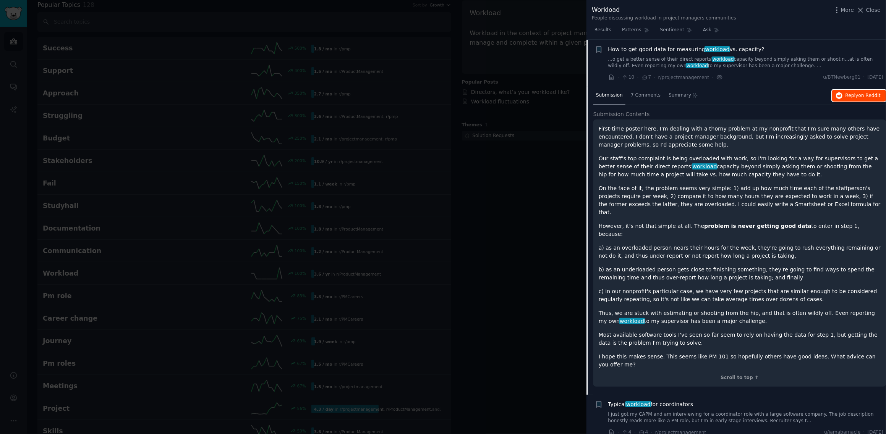
click at [860, 95] on span "on Reddit" at bounding box center [869, 95] width 22 height 5
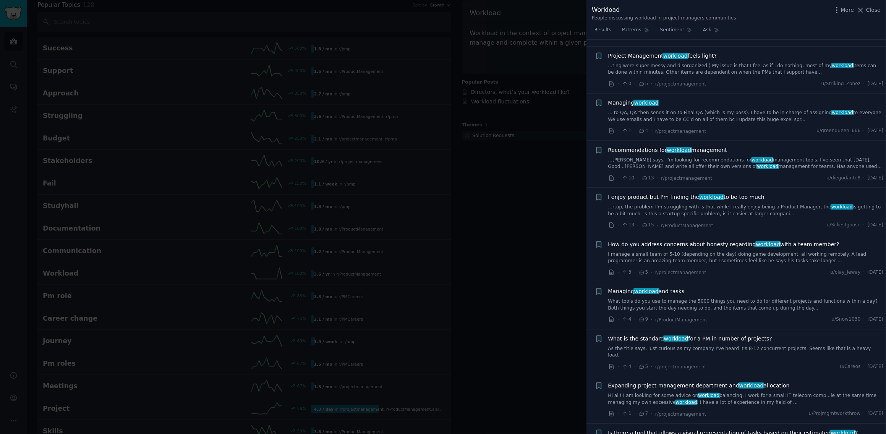
scroll to position [1729, 0]
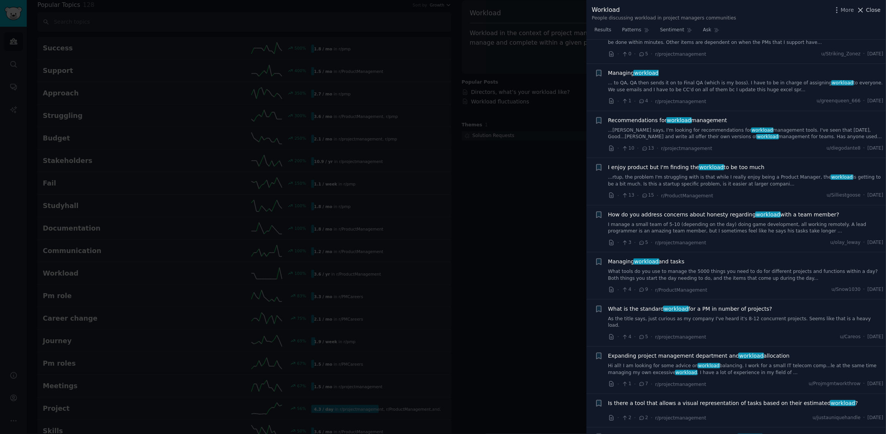
click at [864, 9] on icon at bounding box center [860, 10] width 8 height 8
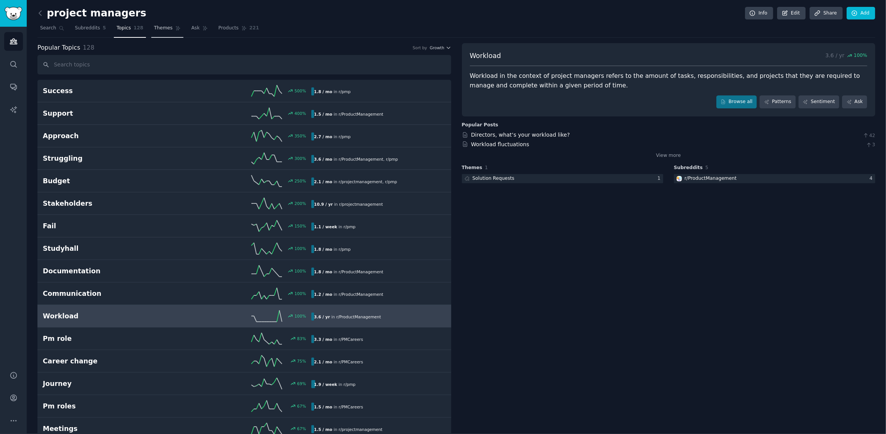
click at [160, 30] on span "Themes" at bounding box center [163, 28] width 19 height 7
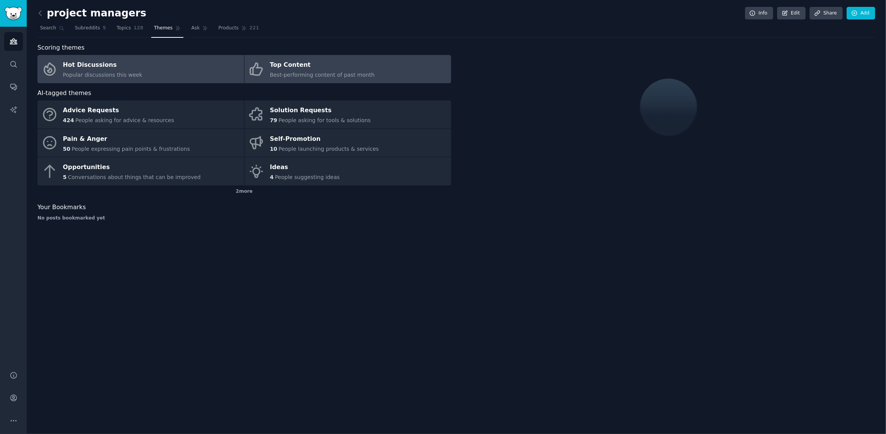
click at [349, 67] on div "Top Content" at bounding box center [322, 65] width 105 height 12
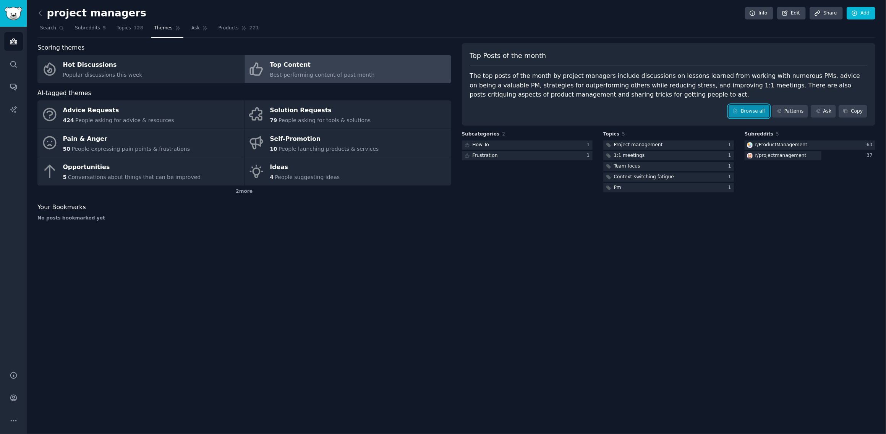
click at [746, 115] on link "Browse all" at bounding box center [748, 111] width 41 height 13
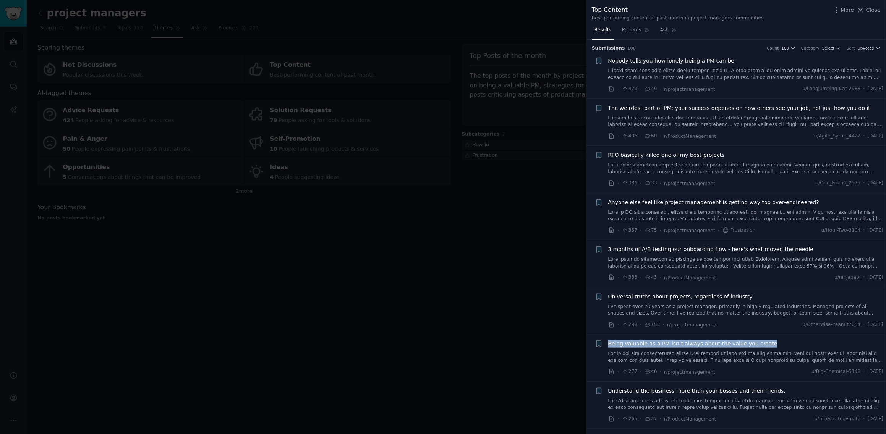
drag, startPoint x: 762, startPoint y: 346, endPoint x: 605, endPoint y: 346, distance: 156.6
click at [605, 346] on div "+ Being valuable as a PM isn’t always about the value you create · 277 · 46 · r…" at bounding box center [739, 358] width 289 height 36
copy span "Being valuable as a PM isn’t always about the value you create"
click at [801, 341] on div "Being valuable as a PM isn’t always about the value you create" at bounding box center [745, 344] width 275 height 8
click at [800, 343] on div "Being valuable as a PM isn’t always about the value you create" at bounding box center [745, 344] width 275 height 8
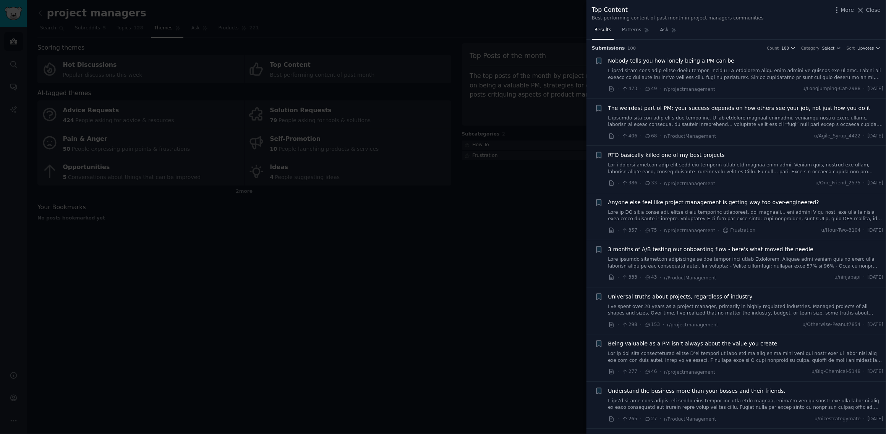
click at [760, 375] on div "· 277 · 46 · r/projectmanagement u/Big-Chemical-5148 · [DATE]" at bounding box center [745, 372] width 275 height 8
click at [682, 344] on span "Being valuable as a PM isn’t always about the value you create" at bounding box center [692, 344] width 169 height 8
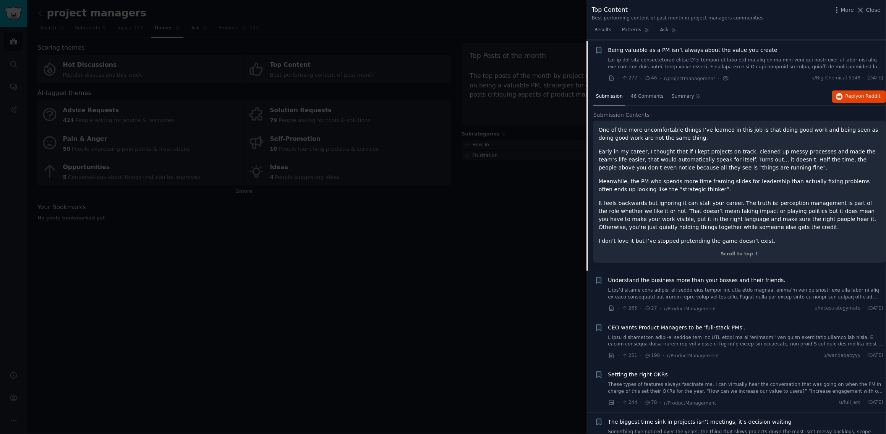
scroll to position [295, 0]
click at [851, 98] on span "Reply on Reddit" at bounding box center [862, 95] width 35 height 7
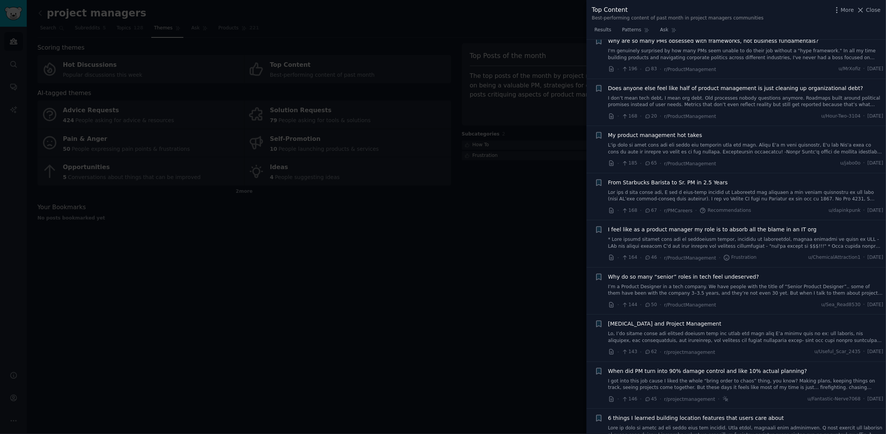
scroll to position [829, 0]
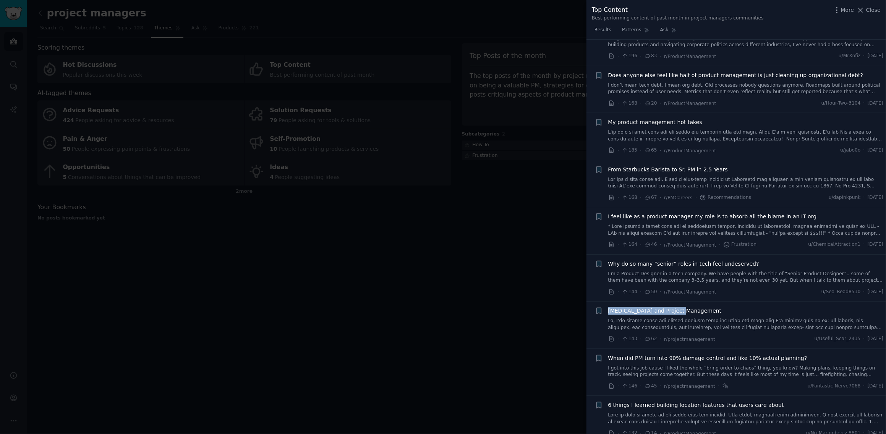
drag, startPoint x: 689, startPoint y: 312, endPoint x: 606, endPoint y: 313, distance: 82.9
click at [606, 313] on div "+ [MEDICAL_DATA] and Project Management · 143 · 62 · r/projectmanagement u/Usef…" at bounding box center [739, 325] width 289 height 36
copy span "[MEDICAL_DATA] and Project Management"
click at [741, 308] on div "[MEDICAL_DATA] and Project Management" at bounding box center [745, 311] width 275 height 8
click at [777, 321] on link at bounding box center [745, 324] width 275 height 13
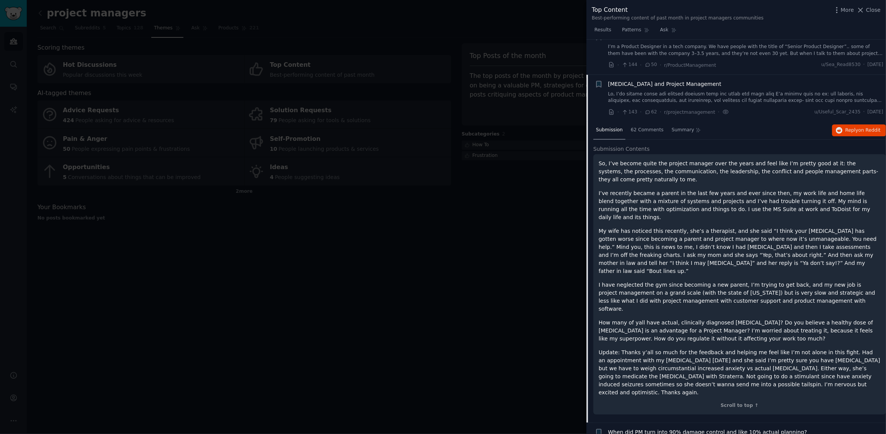
scroll to position [907, 0]
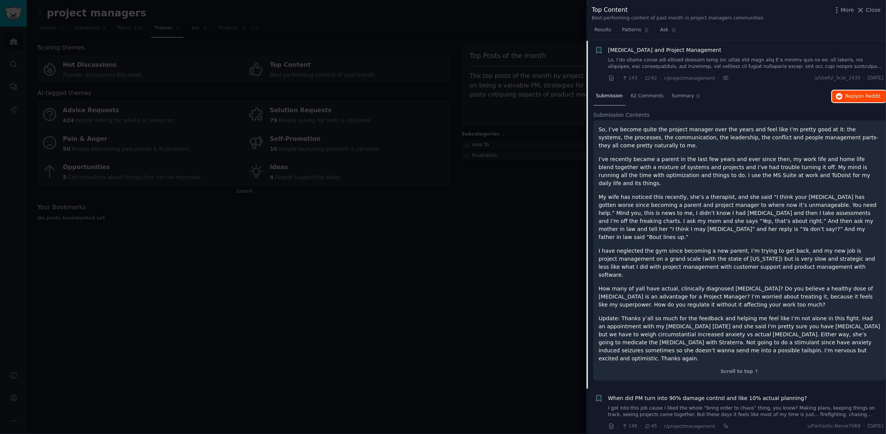
click at [862, 97] on span "on Reddit" at bounding box center [869, 96] width 22 height 5
click at [694, 174] on div "So, I’ve become quite the project manager over the years and feel like I’m pret…" at bounding box center [740, 244] width 282 height 237
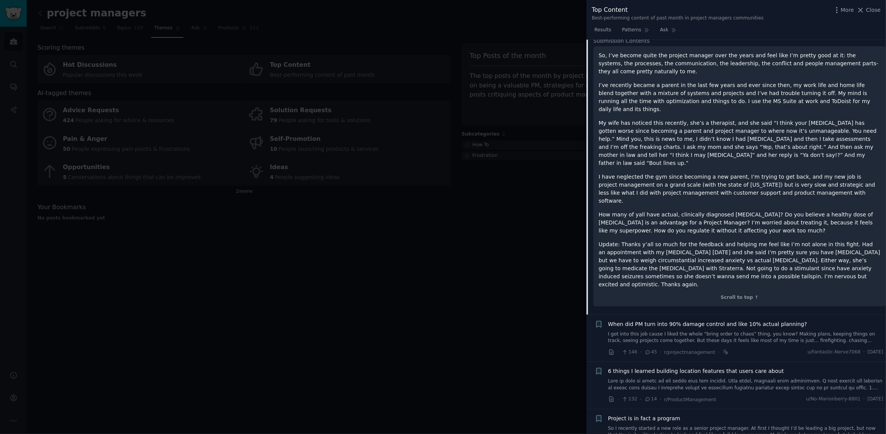
scroll to position [984, 0]
click at [690, 365] on span "6 things I learned building location features that users care about" at bounding box center [696, 369] width 176 height 8
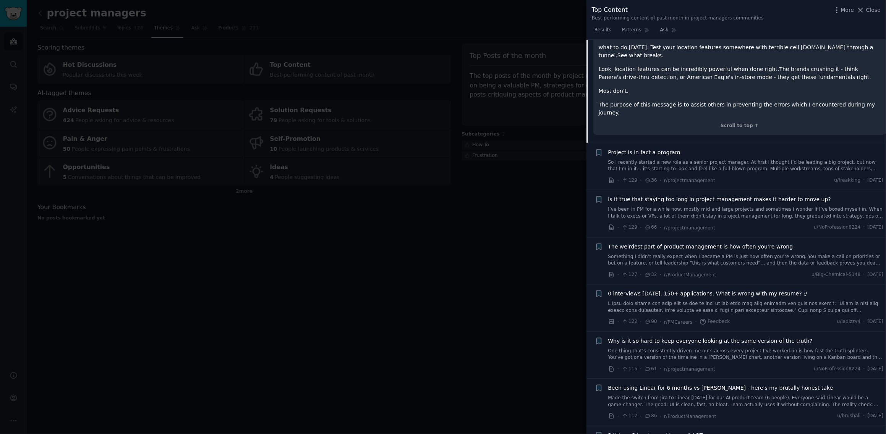
scroll to position [1575, 0]
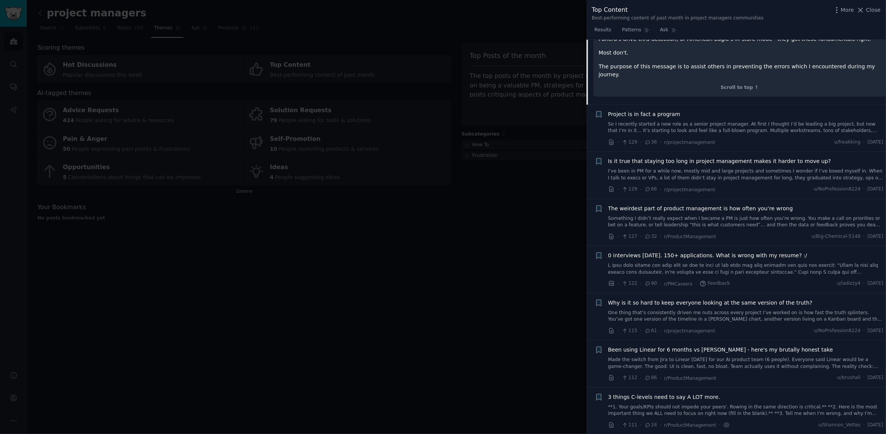
click at [733, 299] on span "Why is it so hard to keep everyone looking at the same version of the truth?" at bounding box center [710, 303] width 204 height 8
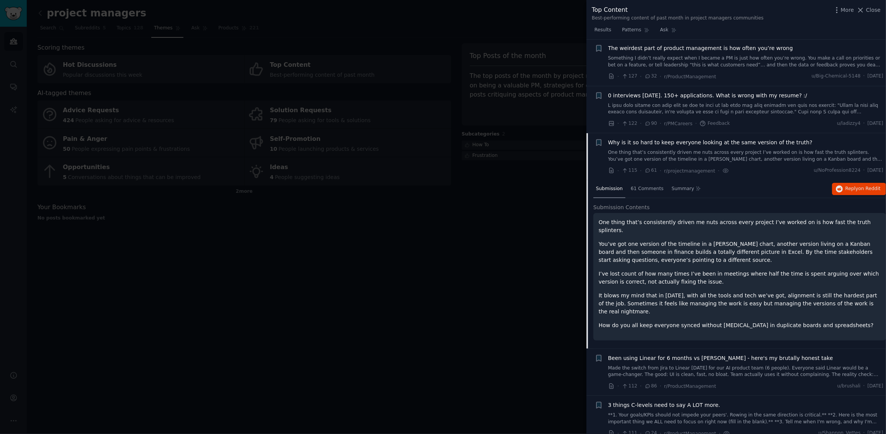
scroll to position [1123, 0]
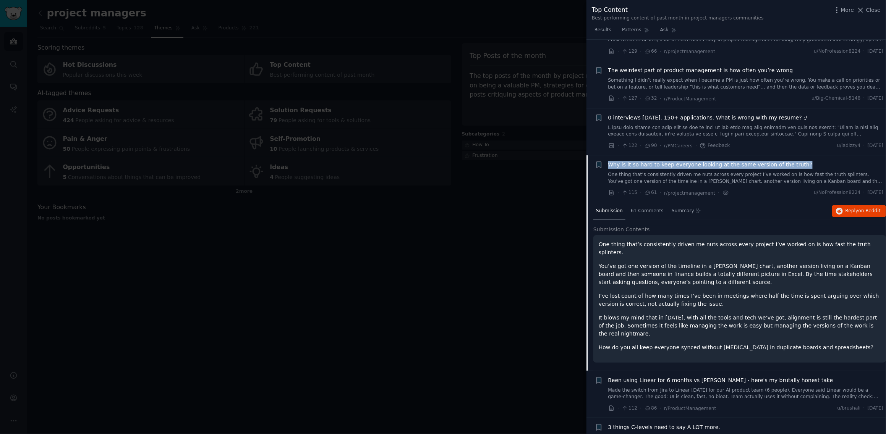
drag, startPoint x: 791, startPoint y: 163, endPoint x: 608, endPoint y: 163, distance: 183.4
click at [608, 163] on div "Why is it so hard to keep everyone looking at the same version of the truth?" at bounding box center [745, 165] width 275 height 8
click at [849, 208] on span "Reply on Reddit" at bounding box center [862, 211] width 35 height 7
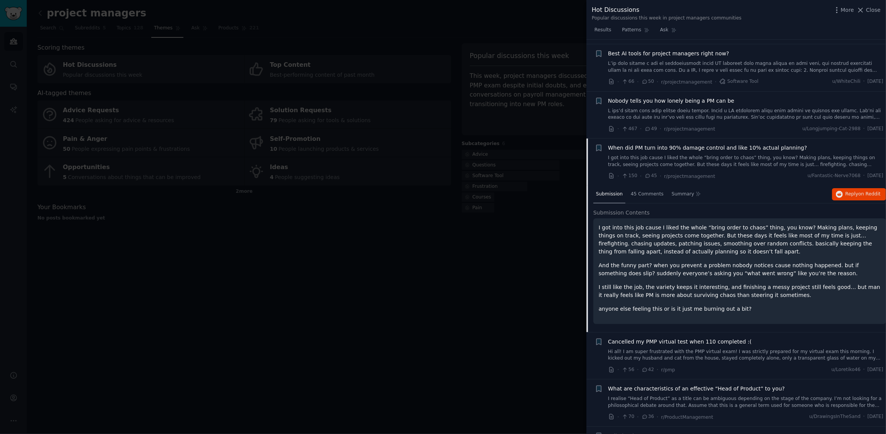
scroll to position [114, 0]
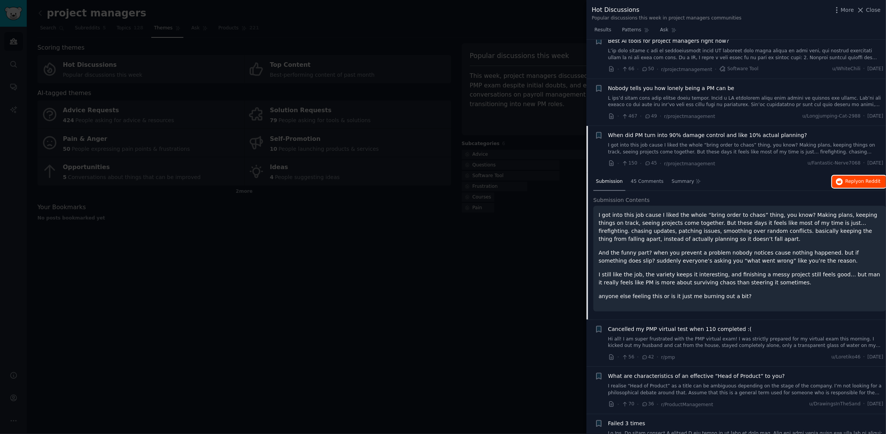
click at [858, 184] on span "on Reddit" at bounding box center [869, 181] width 22 height 5
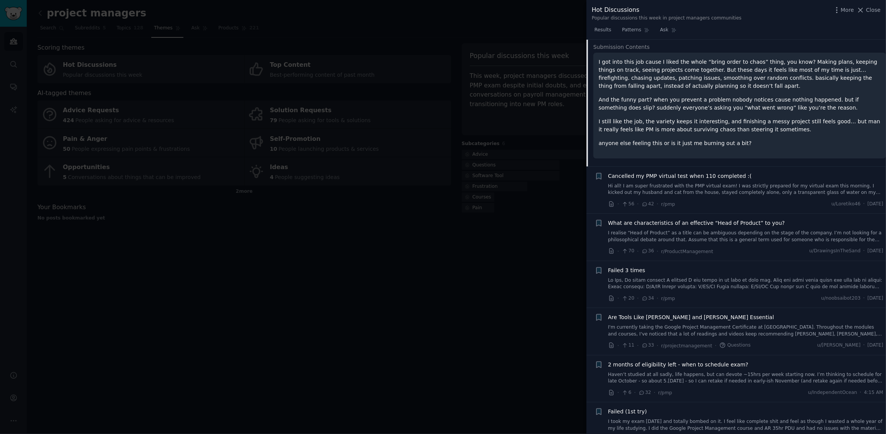
scroll to position [305, 0]
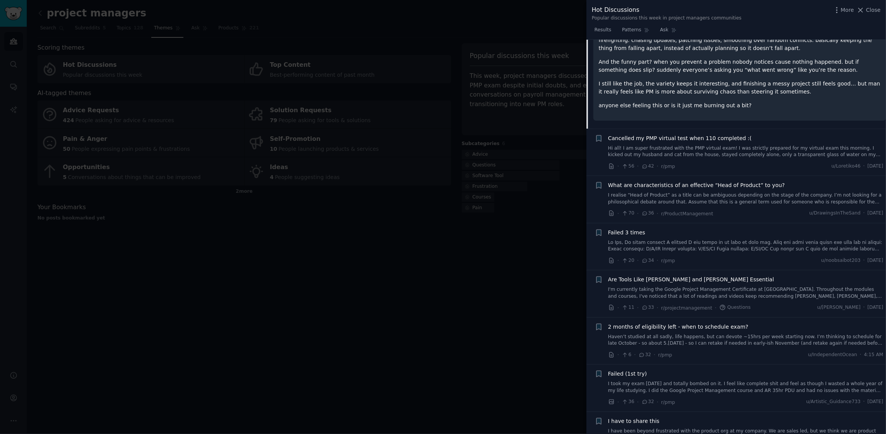
click at [648, 248] on link at bounding box center [745, 246] width 275 height 13
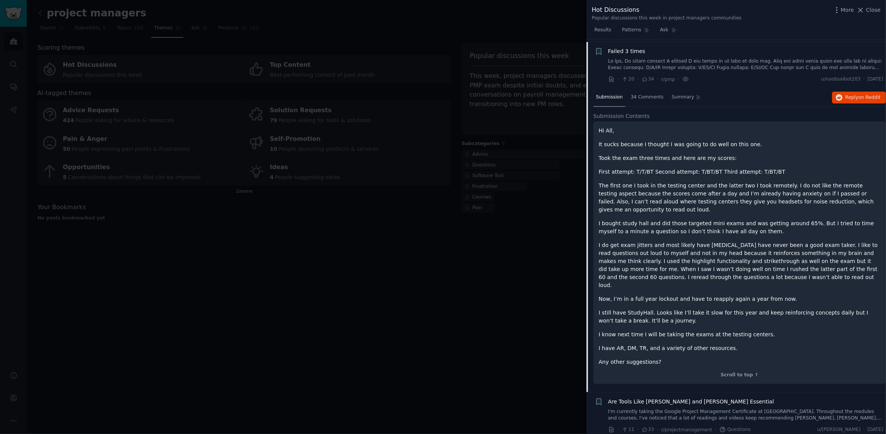
scroll to position [341, 0]
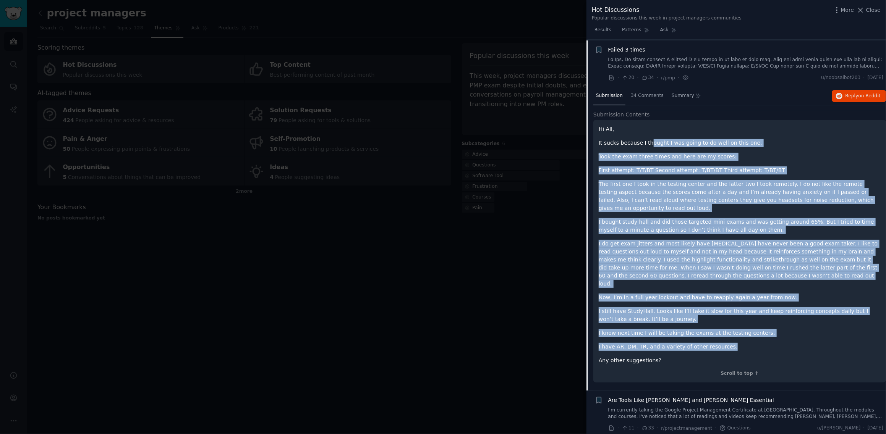
drag, startPoint x: 644, startPoint y: 144, endPoint x: 806, endPoint y: 329, distance: 245.8
click at [806, 329] on div "Hi All, It sucks because I thought I was going to do well on this one. Took the…" at bounding box center [740, 245] width 282 height 240
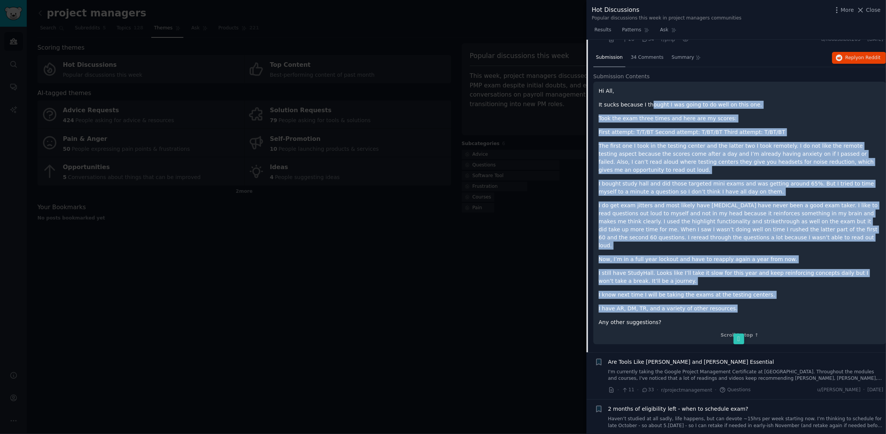
scroll to position [418, 0]
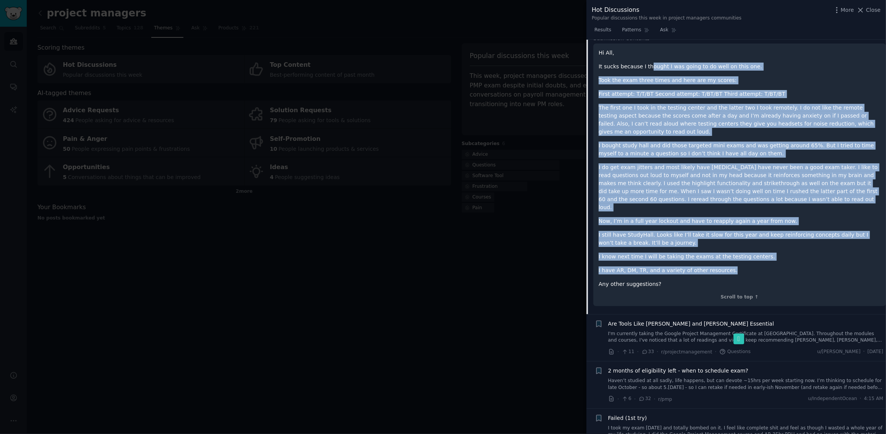
click at [624, 331] on link "I'm currently taking the Google Project Management Certificate at [GEOGRAPHIC_D…" at bounding box center [745, 337] width 275 height 13
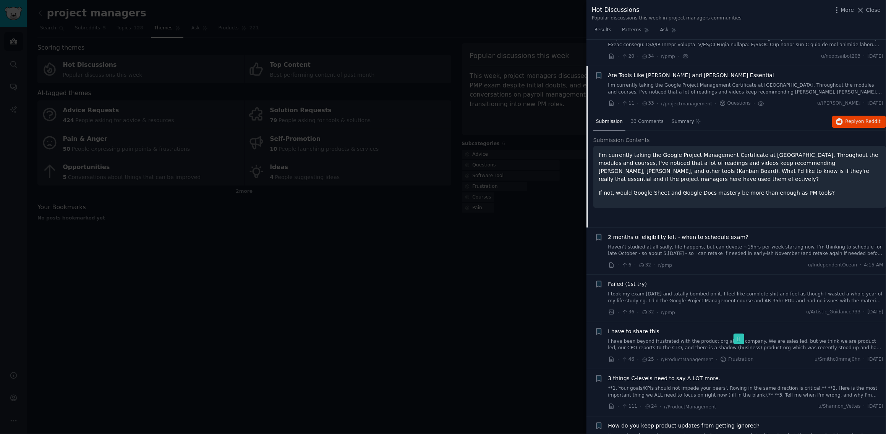
scroll to position [351, 0]
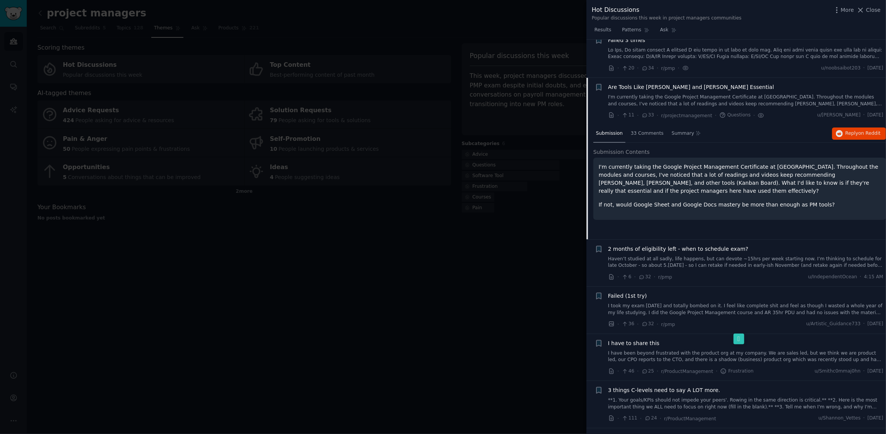
click at [681, 100] on link "I'm currently taking the Google Project Management Certificate at [GEOGRAPHIC_D…" at bounding box center [745, 100] width 275 height 13
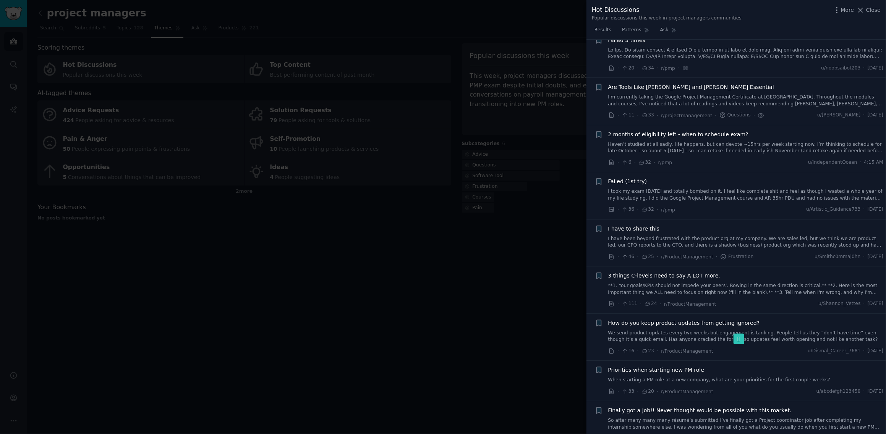
scroll to position [389, 0]
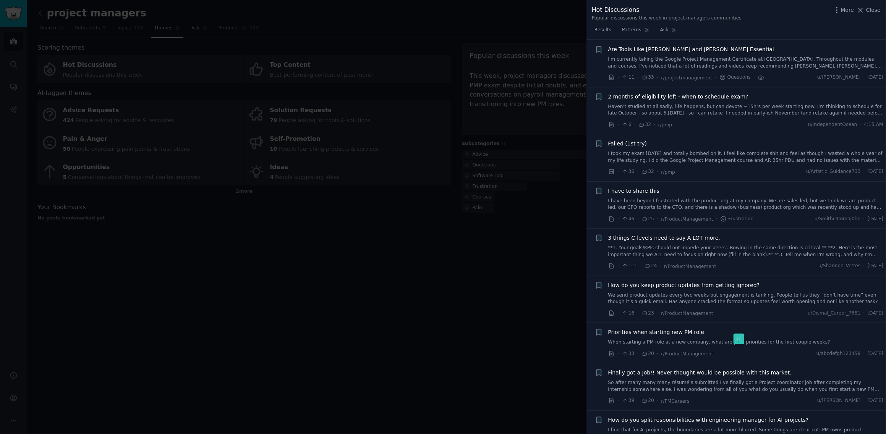
click at [661, 61] on link "I'm currently taking the Google Project Management Certificate at [GEOGRAPHIC_D…" at bounding box center [745, 62] width 275 height 13
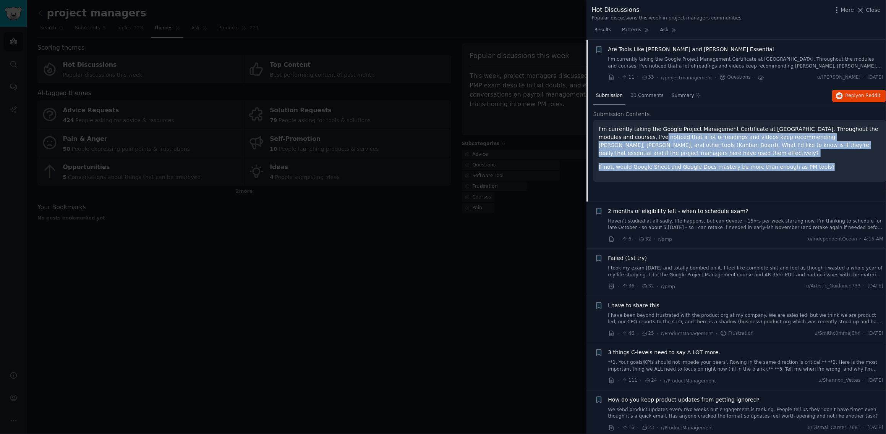
drag, startPoint x: 618, startPoint y: 138, endPoint x: 853, endPoint y: 155, distance: 236.3
click at [853, 155] on div "I'm currently taking the Google Project Management Certificate at Coursera. Thr…" at bounding box center [740, 148] width 282 height 46
click at [853, 163] on p "If not, would Google Sheet and Google Docs mastery be more than enough as PM to…" at bounding box center [740, 167] width 282 height 8
click at [852, 163] on p "If not, would Google Sheet and Google Docs mastery be more than enough as PM to…" at bounding box center [740, 167] width 282 height 8
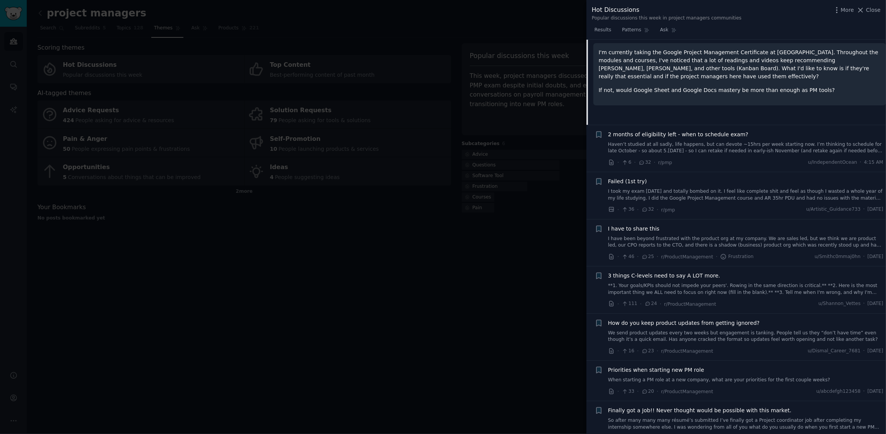
scroll to position [503, 0]
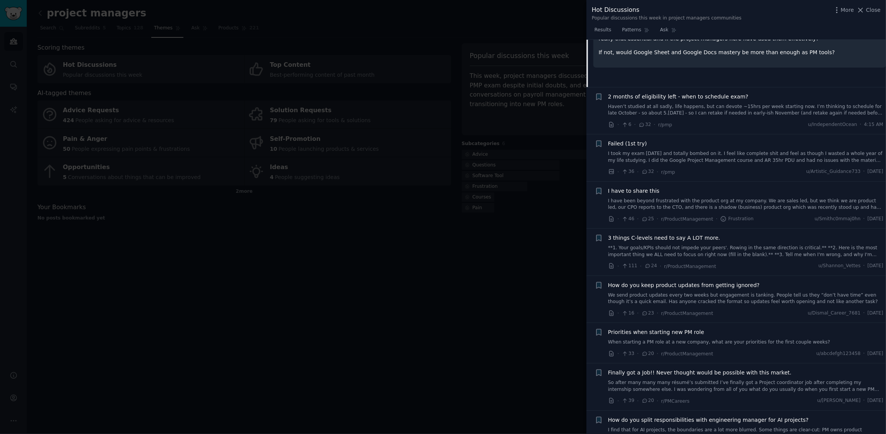
click at [668, 237] on span "3 things C-levels need to say A LOT more." at bounding box center [664, 238] width 112 height 8
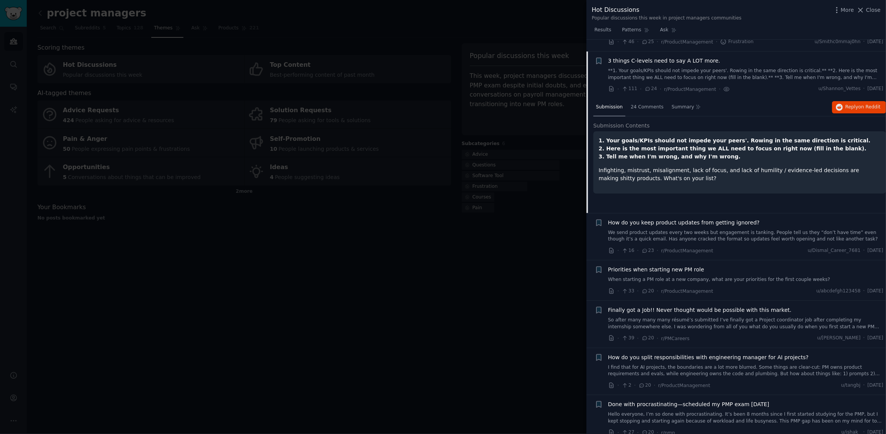
scroll to position [578, 0]
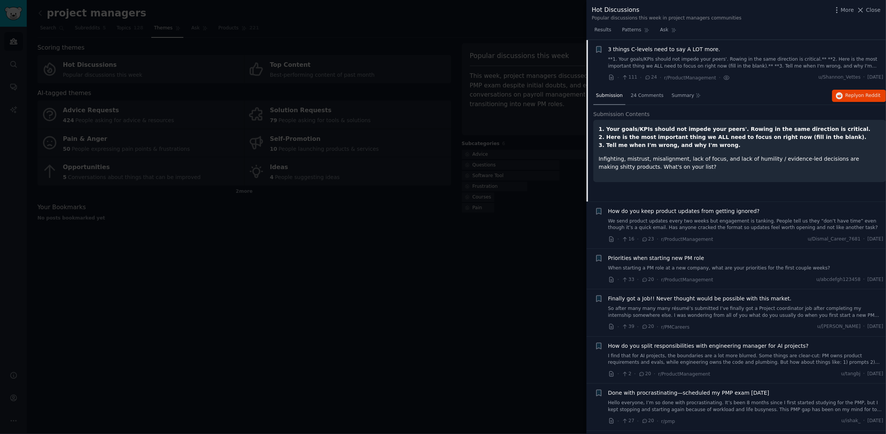
click at [686, 129] on strong "1. Your goals/KPIs should not impede your peers'. Rowing in the same direction …" at bounding box center [735, 129] width 272 height 6
click at [683, 135] on icon at bounding box center [683, 137] width 11 height 11
select select "en"
select select "ru"
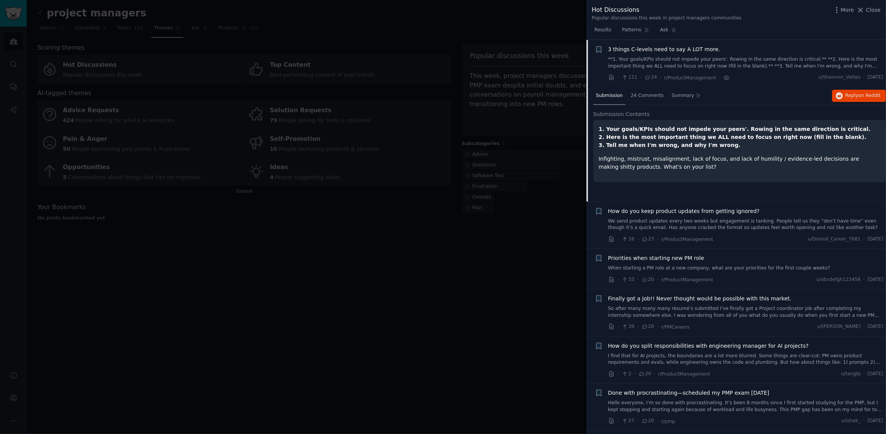
click at [790, 147] on p "1. Your goals/KPIs should not impede your peers'. Rowing in the same direction …" at bounding box center [740, 137] width 282 height 24
click at [727, 128] on strong "1. Your goals/KPIs should not impede your peers'. Rowing in the same direction …" at bounding box center [735, 129] width 272 height 6
click at [713, 141] on icon at bounding box center [711, 137] width 11 height 11
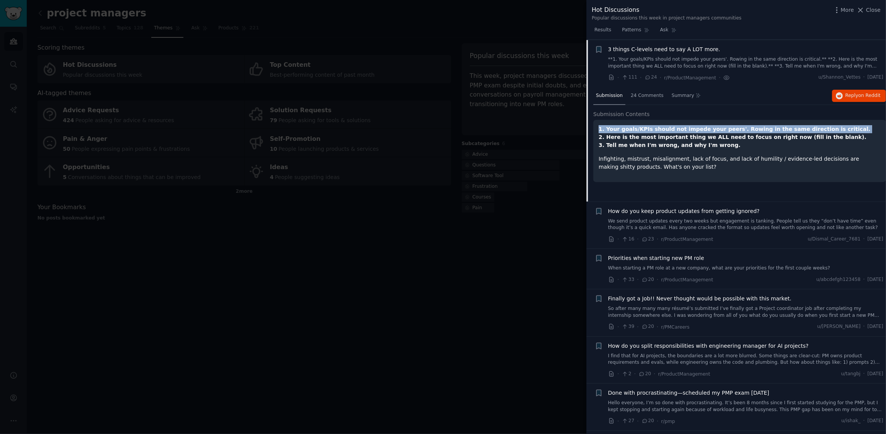
select select "en"
select select "ru"
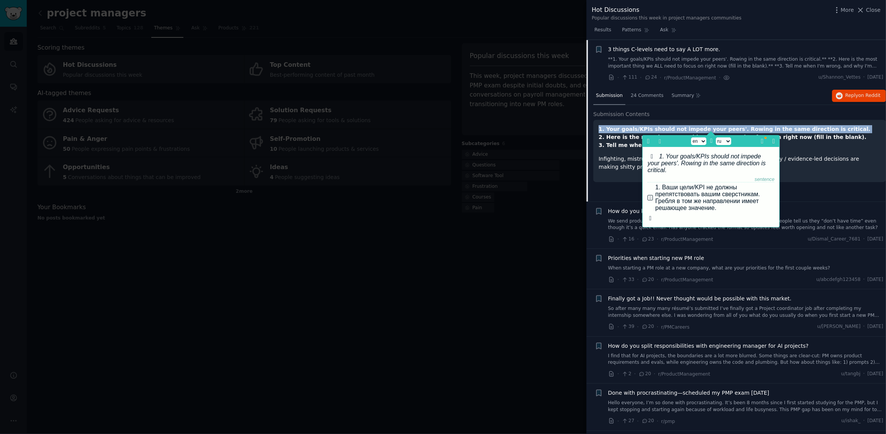
click at [791, 130] on strong "1. Your goals/KPIs should not impede your peers'. Rowing in the same direction …" at bounding box center [735, 129] width 272 height 6
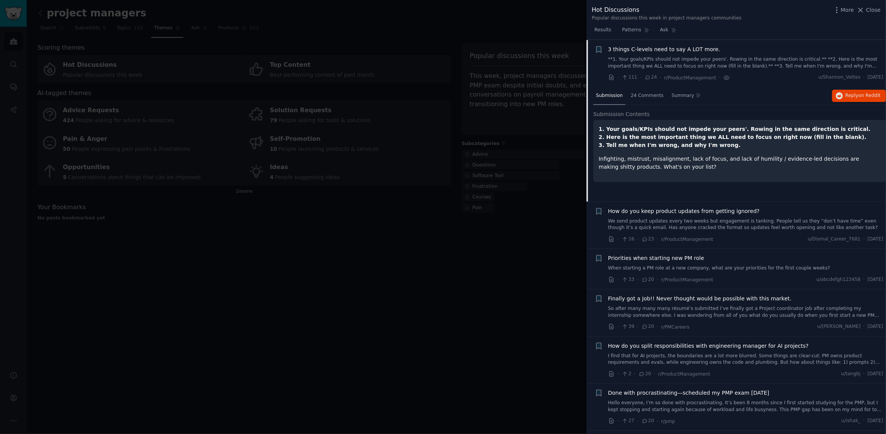
scroll to position [616, 0]
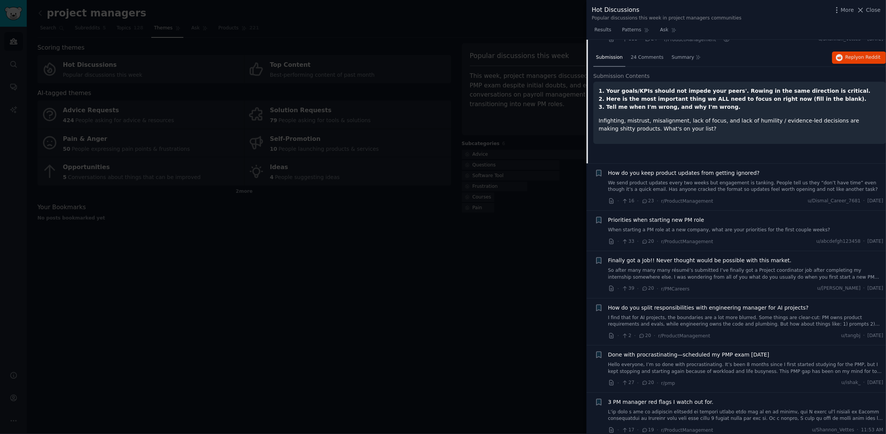
click at [681, 222] on span "Priorities when starting new PM role" at bounding box center [656, 220] width 96 height 8
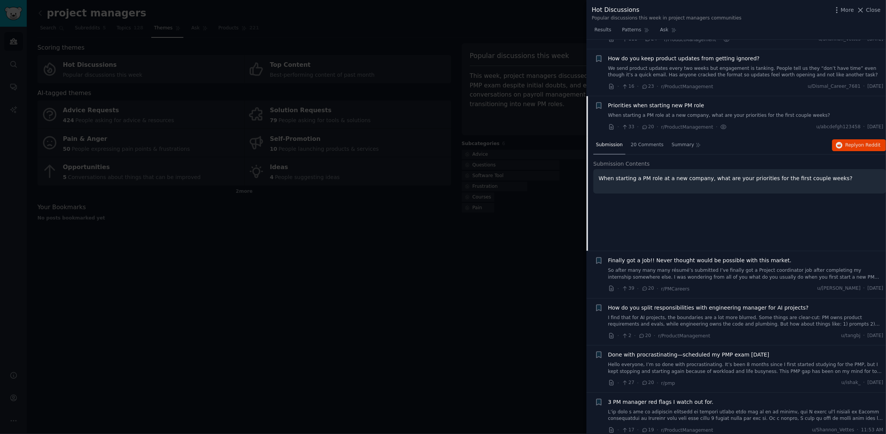
scroll to position [672, 0]
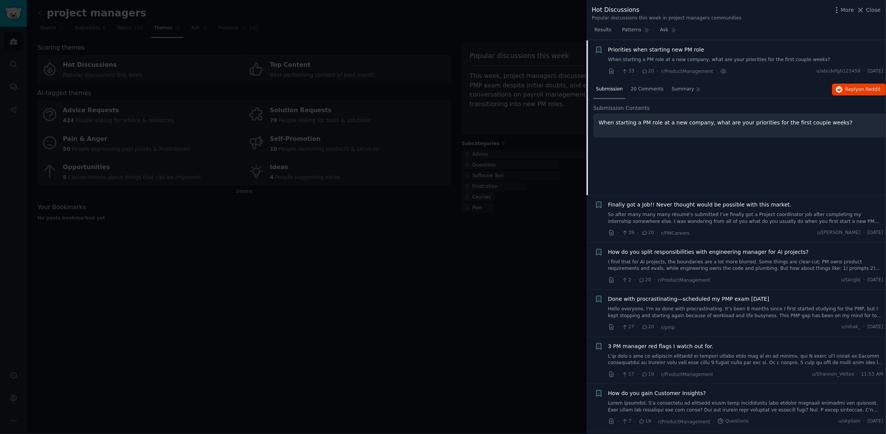
click at [652, 51] on span "Priorities when starting new PM role" at bounding box center [656, 50] width 96 height 8
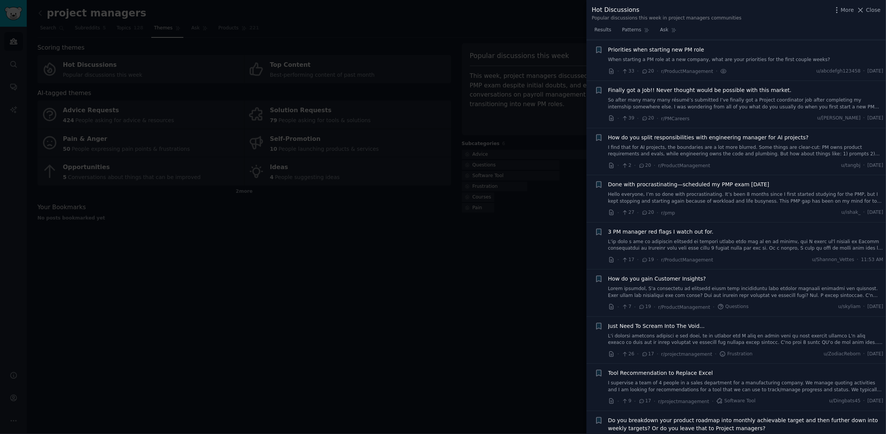
click at [652, 51] on span "Priorities when starting new PM role" at bounding box center [656, 50] width 96 height 8
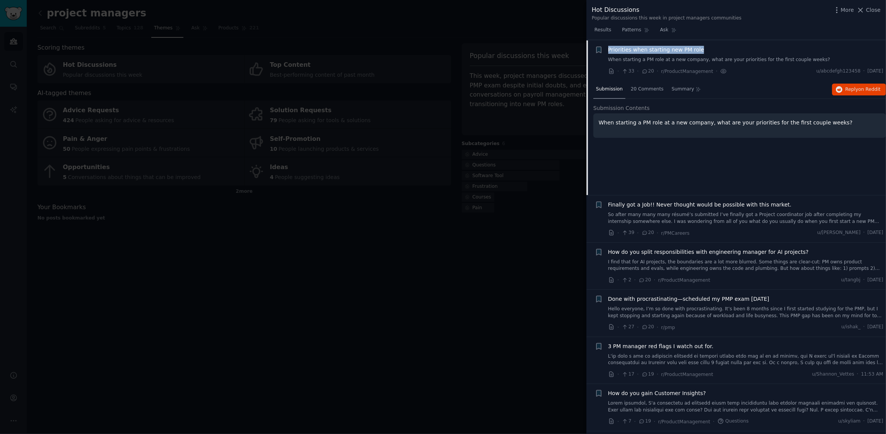
drag, startPoint x: 712, startPoint y: 47, endPoint x: 609, endPoint y: 52, distance: 103.6
click at [609, 52] on div "Priorities when starting new PM role" at bounding box center [745, 50] width 275 height 8
copy span "Priorities when starting new PM role"
click at [860, 89] on span "on Reddit" at bounding box center [869, 89] width 22 height 5
